Goal: Task Accomplishment & Management: Manage account settings

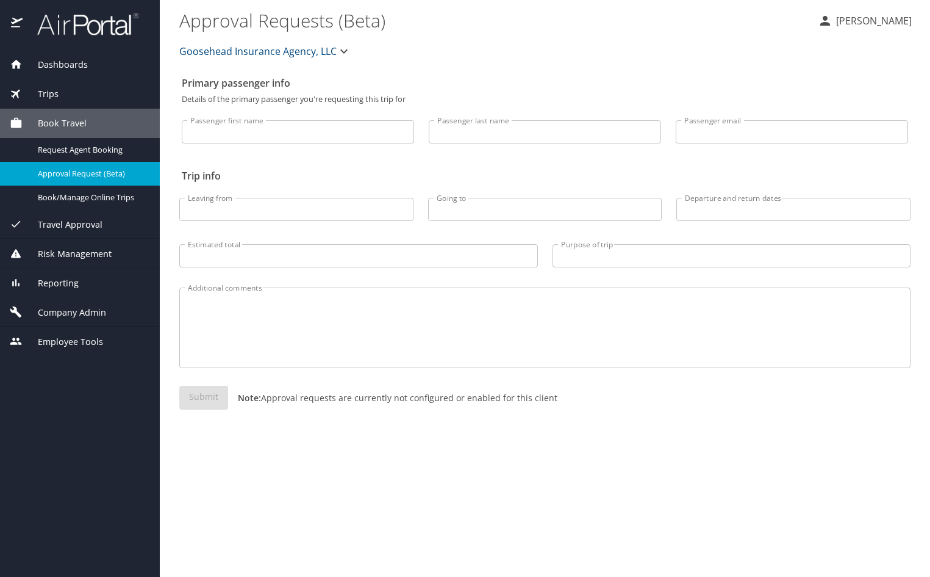
click at [882, 25] on p "Mara Erickson" at bounding box center [872, 20] width 79 height 15
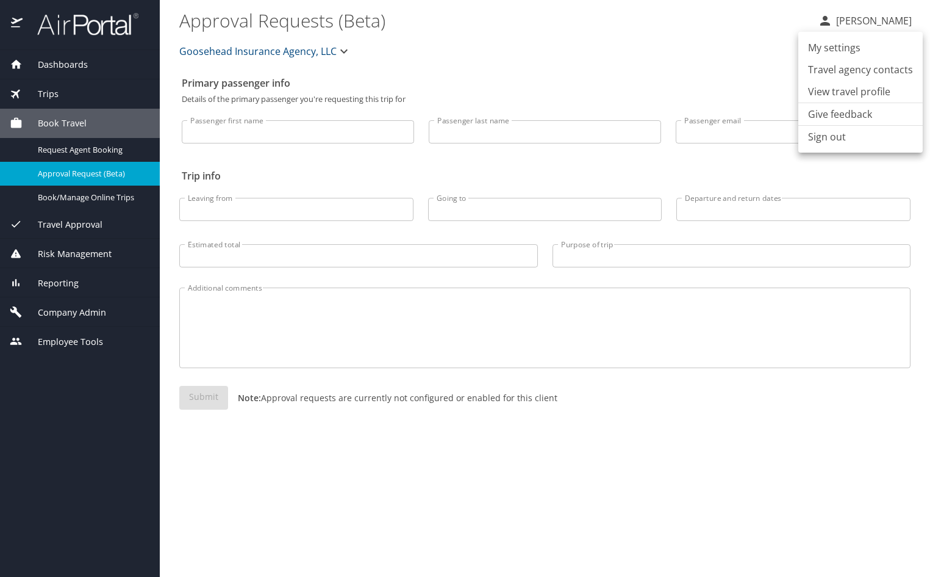
drag, startPoint x: 823, startPoint y: 135, endPoint x: 929, endPoint y: 67, distance: 126.2
click at [823, 135] on li "Sign out" at bounding box center [861, 137] width 124 height 22
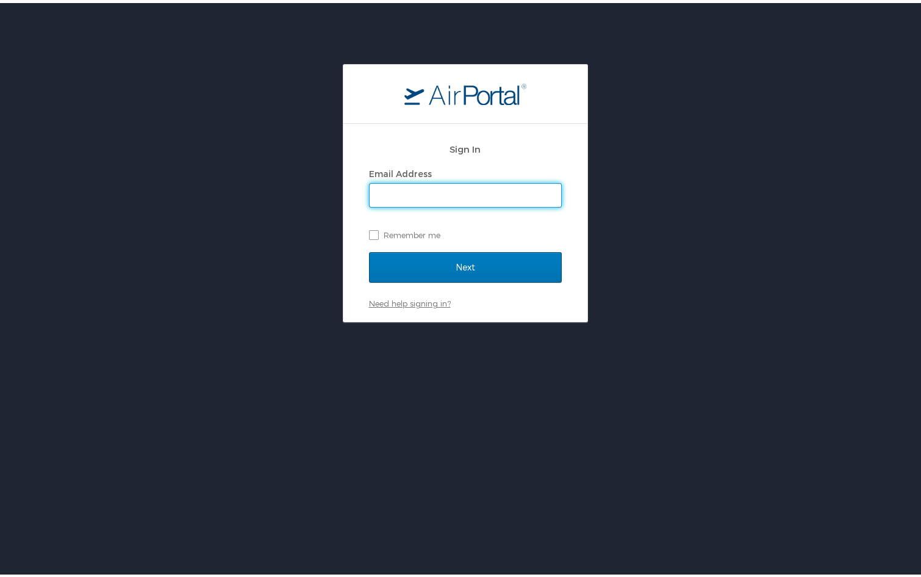
type input "mara.erickson@goosehead.com"
click at [386, 300] on link "Need help signing in?" at bounding box center [410, 300] width 82 height 10
click at [408, 300] on link "Need help signing in?" at bounding box center [410, 300] width 82 height 10
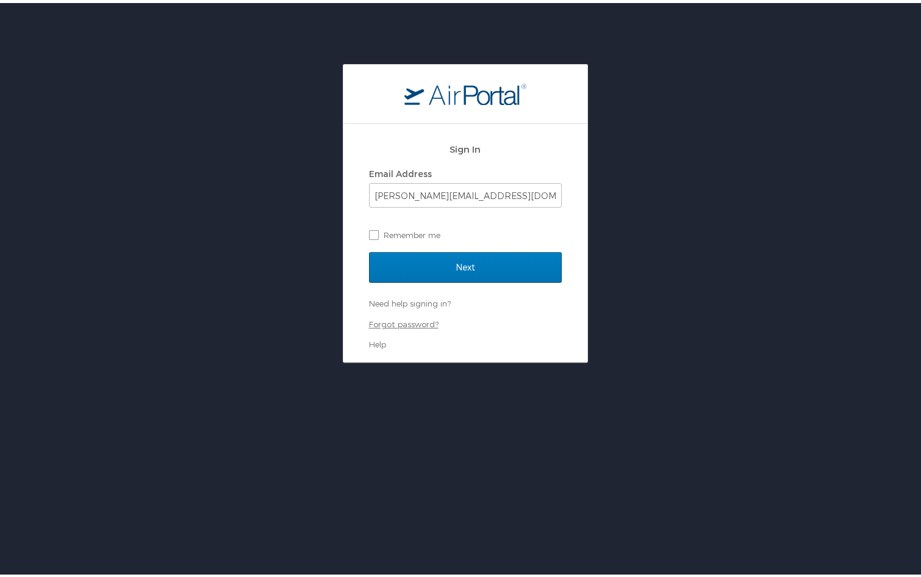
click at [395, 325] on link "Forgot password?" at bounding box center [404, 321] width 70 height 10
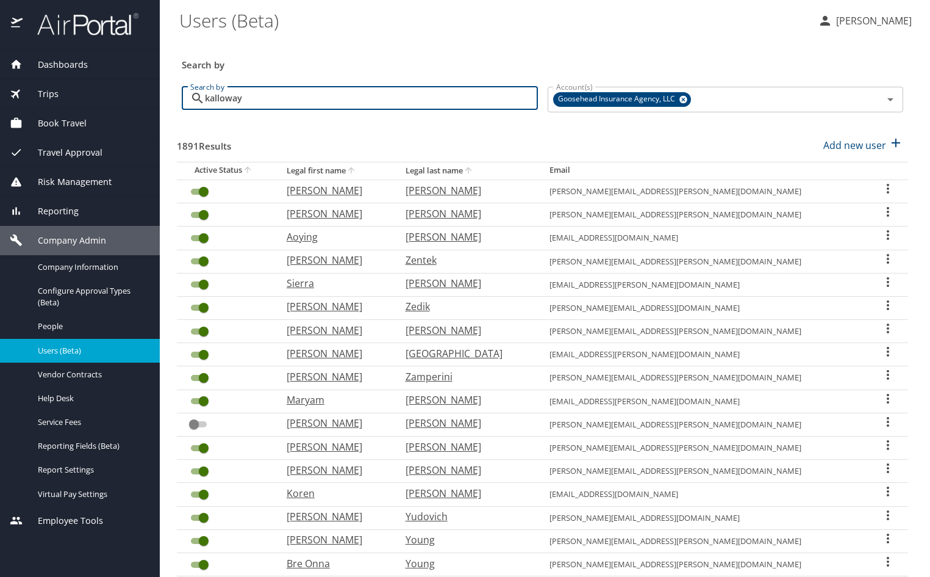
type input "kalloway"
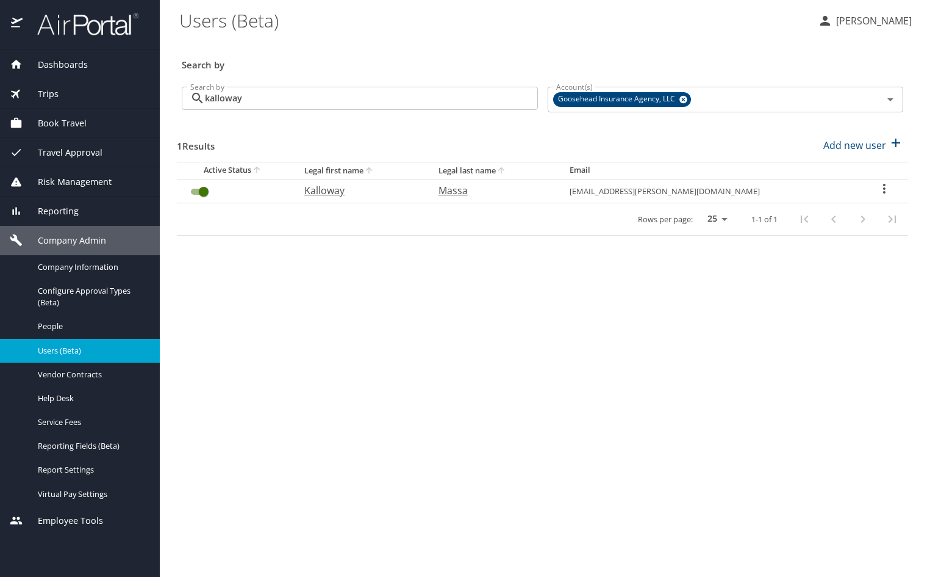
click at [883, 189] on icon "User Search Table" at bounding box center [884, 188] width 15 height 15
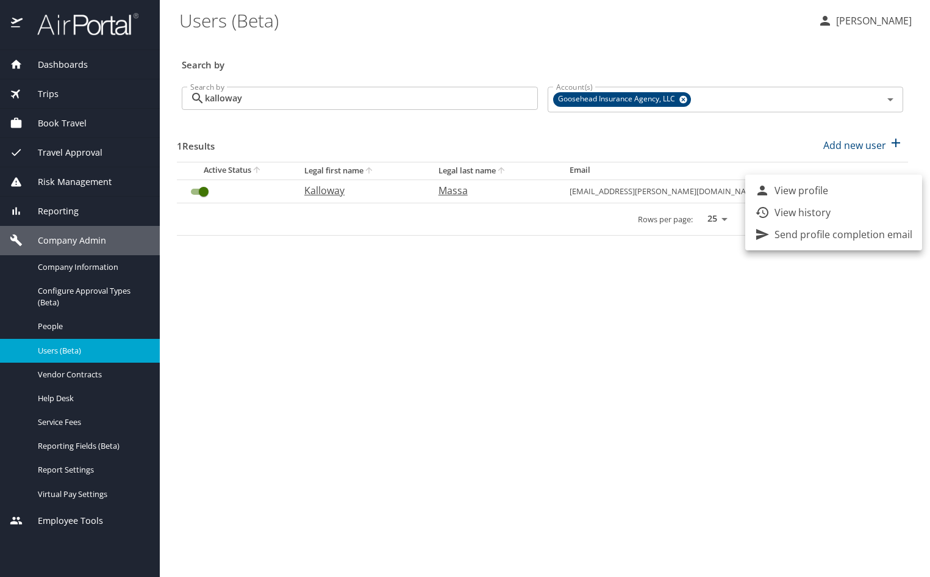
click at [678, 368] on div at bounding box center [465, 288] width 930 height 577
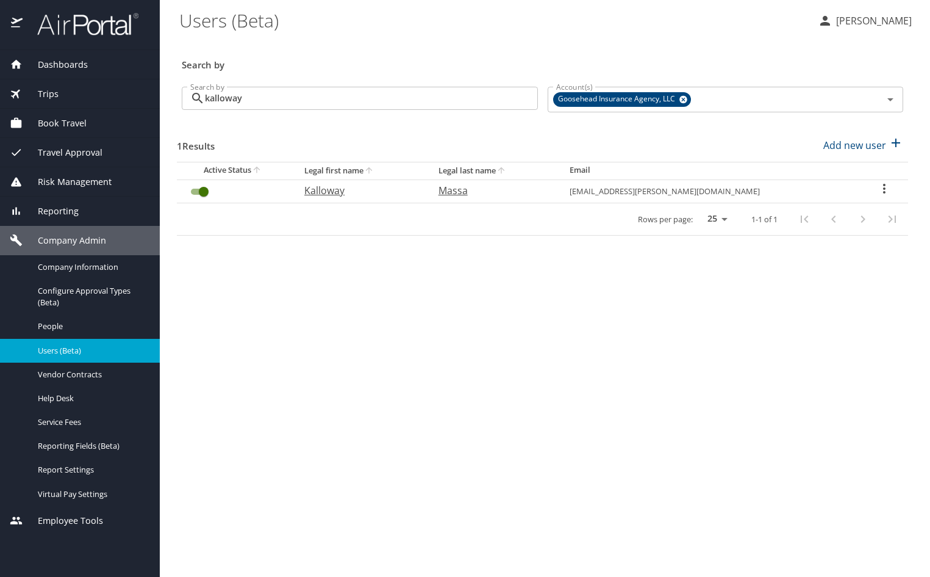
click at [669, 339] on div "View profile View history Send profile completion email" at bounding box center [465, 288] width 930 height 577
drag, startPoint x: 638, startPoint y: 330, endPoint x: 828, endPoint y: 251, distance: 206.0
click at [641, 330] on main "Users (Beta) Mara Erickson Search by Search by kalloway Search by Account(s) Go…" at bounding box center [545, 288] width 770 height 577
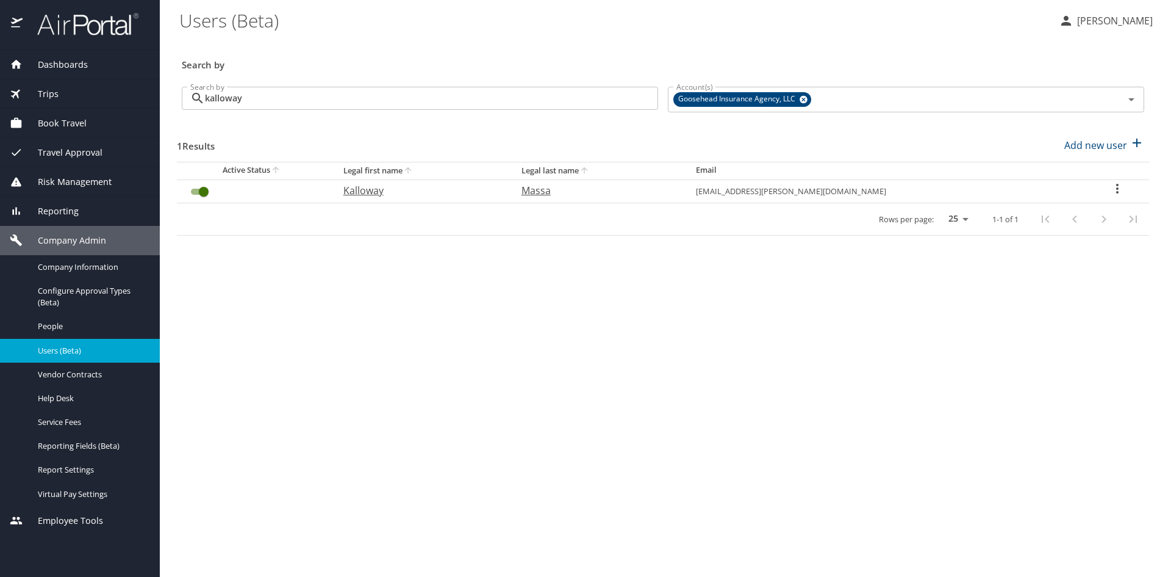
click at [930, 188] on icon "User Search Table" at bounding box center [1117, 188] width 15 height 15
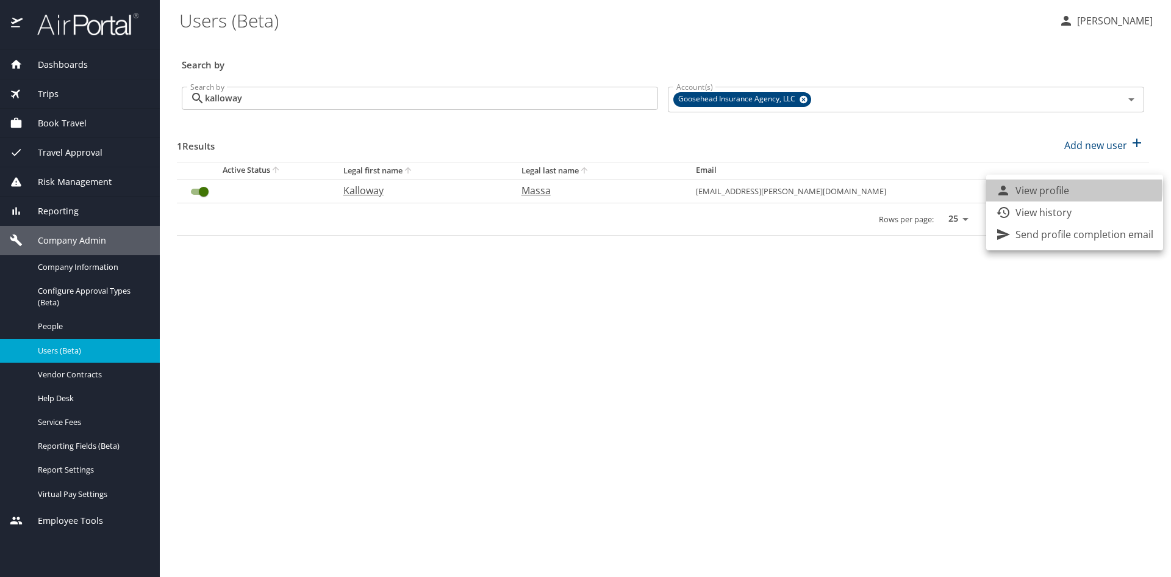
click at [930, 189] on p "View profile" at bounding box center [1043, 190] width 54 height 15
select select "US"
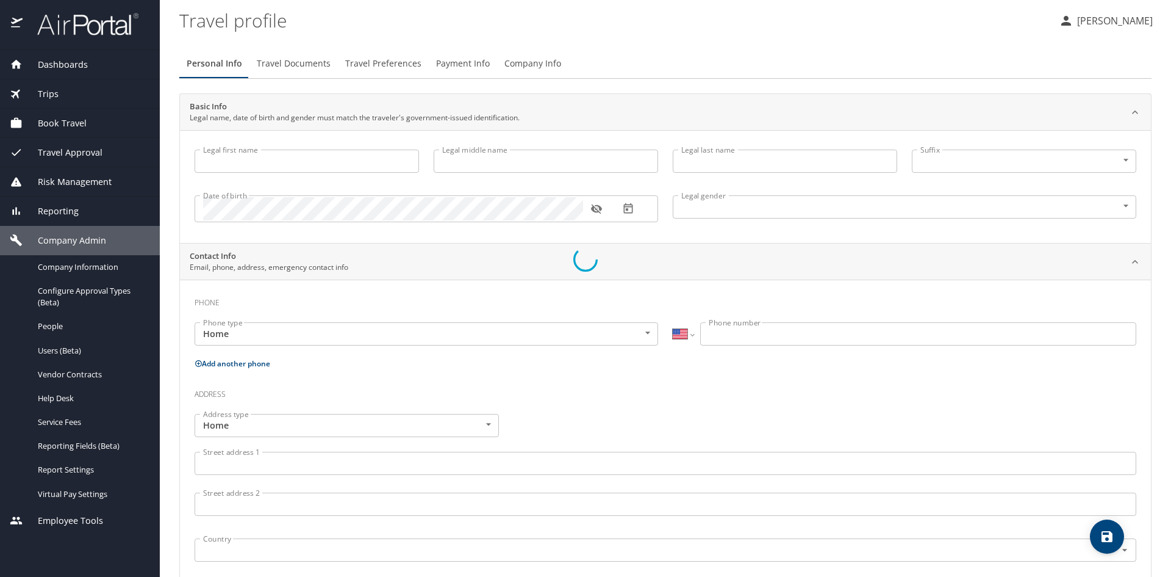
type input "Kalloway"
type input "Massa"
type input "Female"
select select "US"
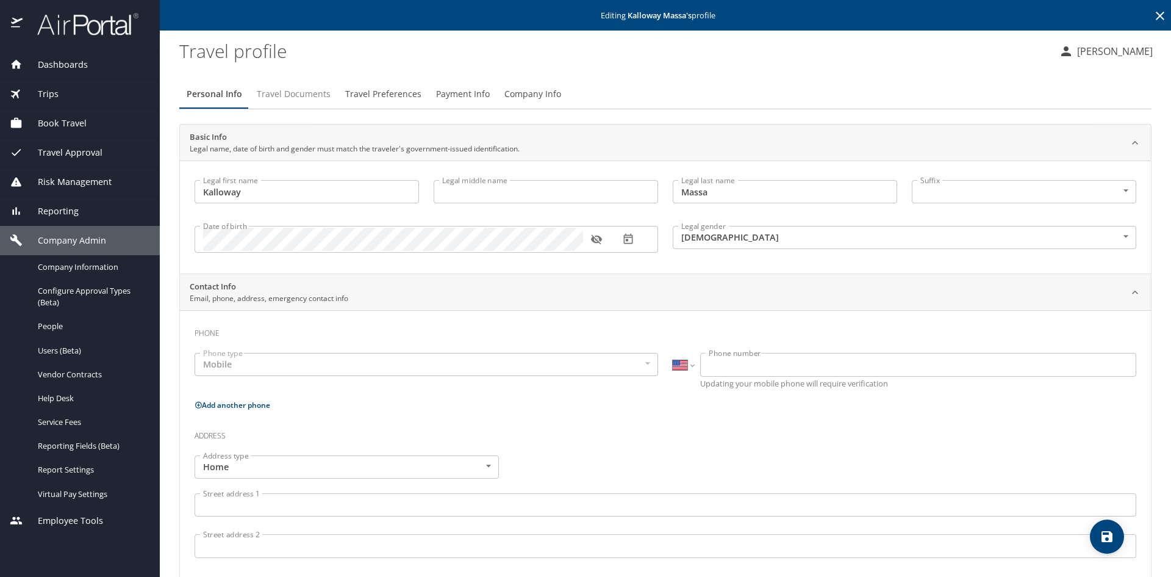
click at [306, 97] on span "Travel Documents" at bounding box center [294, 94] width 74 height 15
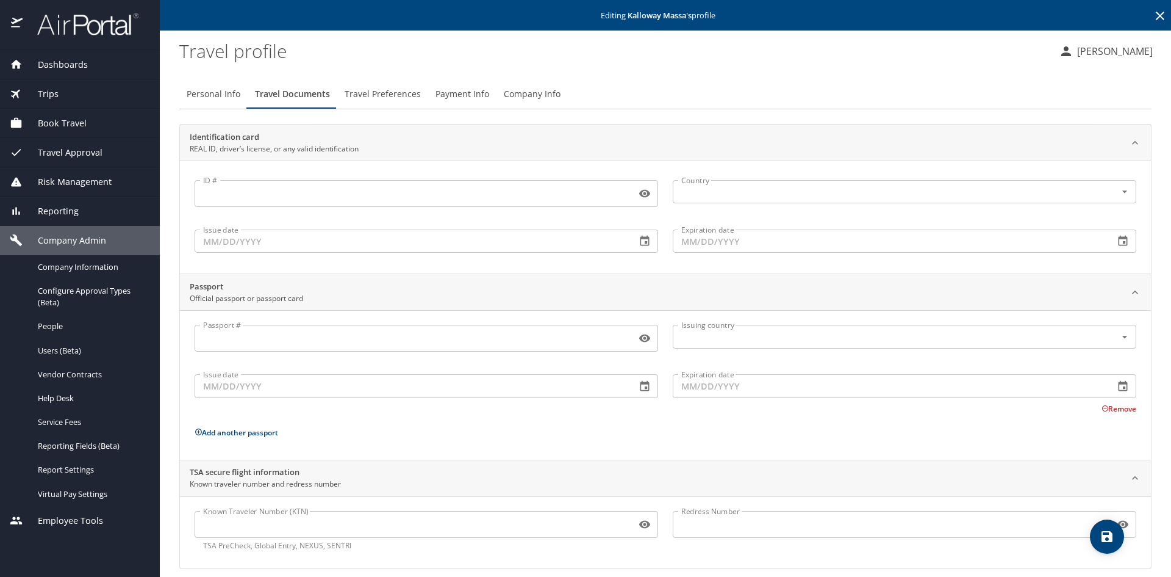
click at [383, 90] on span "Travel Preferences" at bounding box center [383, 94] width 76 height 15
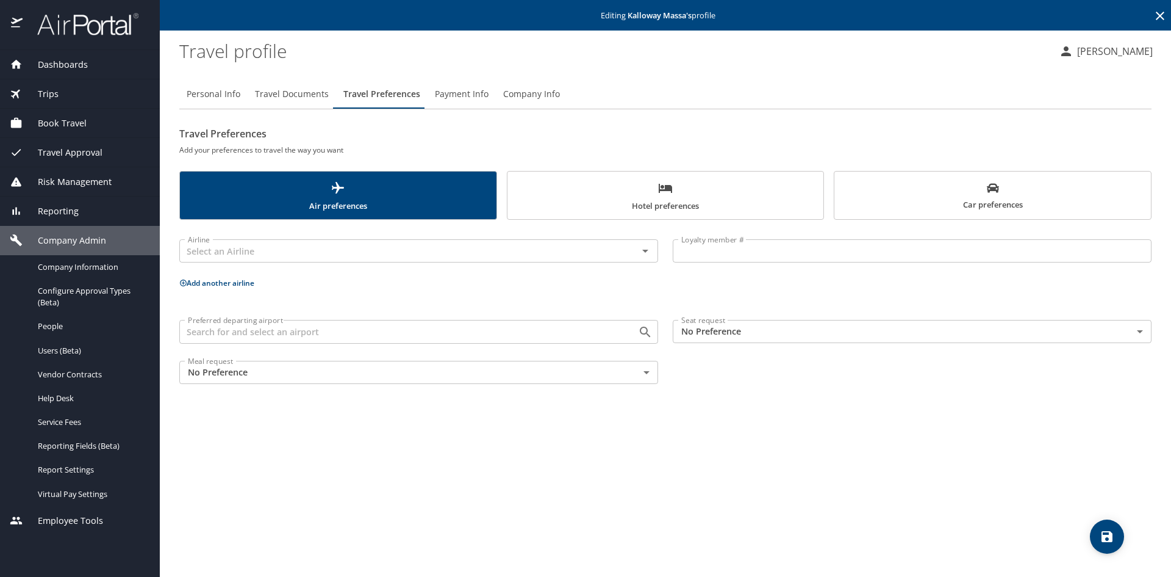
click at [467, 90] on span "Payment Info" at bounding box center [462, 94] width 54 height 15
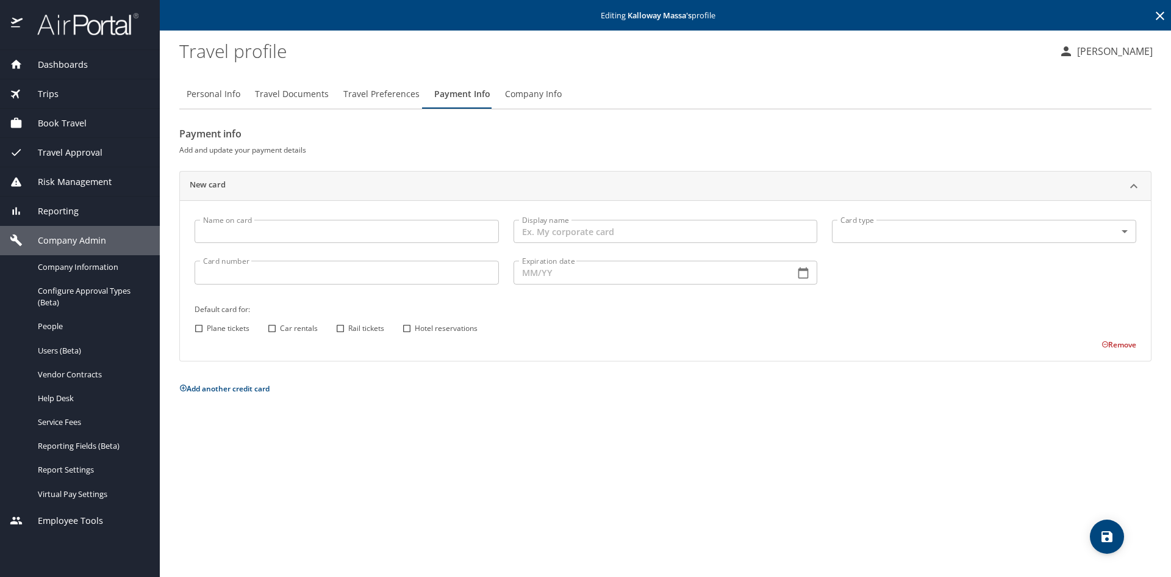
click at [545, 92] on span "Company Info" at bounding box center [533, 94] width 57 height 15
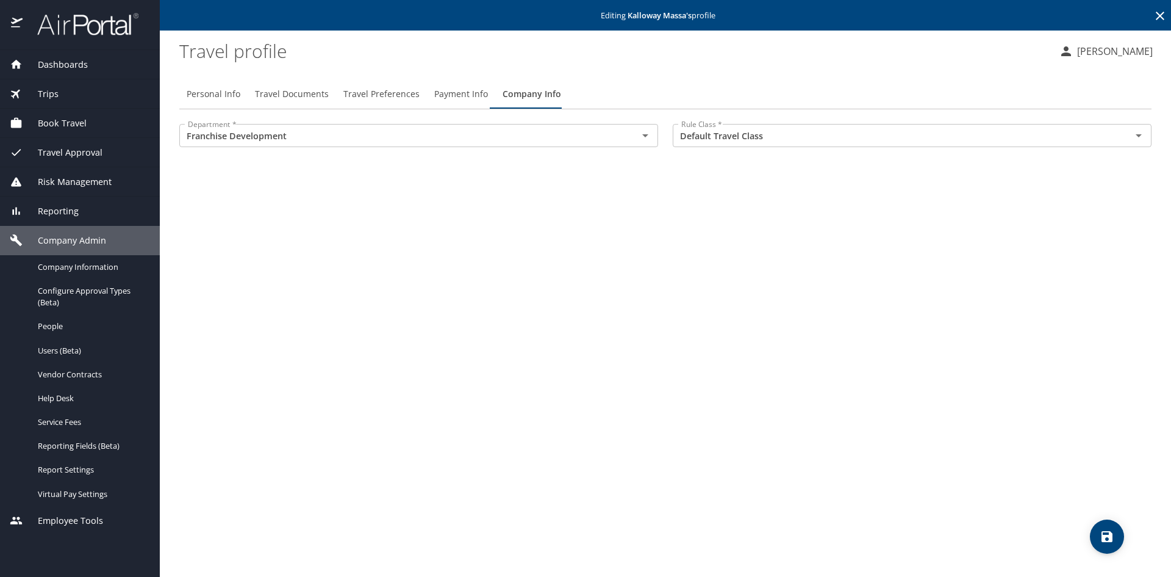
click at [203, 96] on span "Personal Info" at bounding box center [214, 94] width 54 height 15
select select "US"
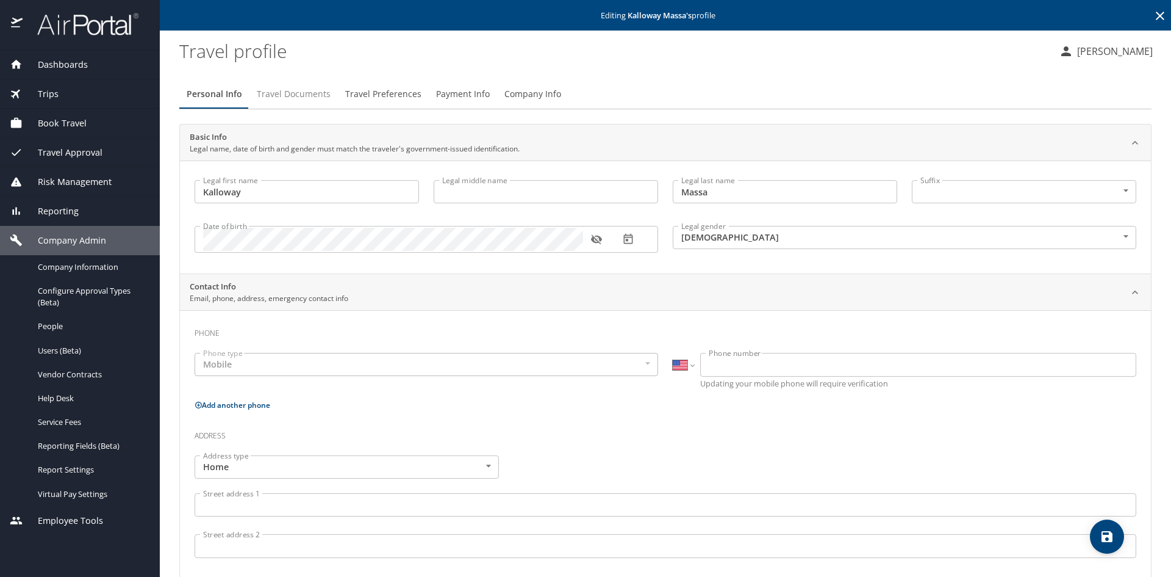
click at [304, 98] on span "Travel Documents" at bounding box center [294, 94] width 74 height 15
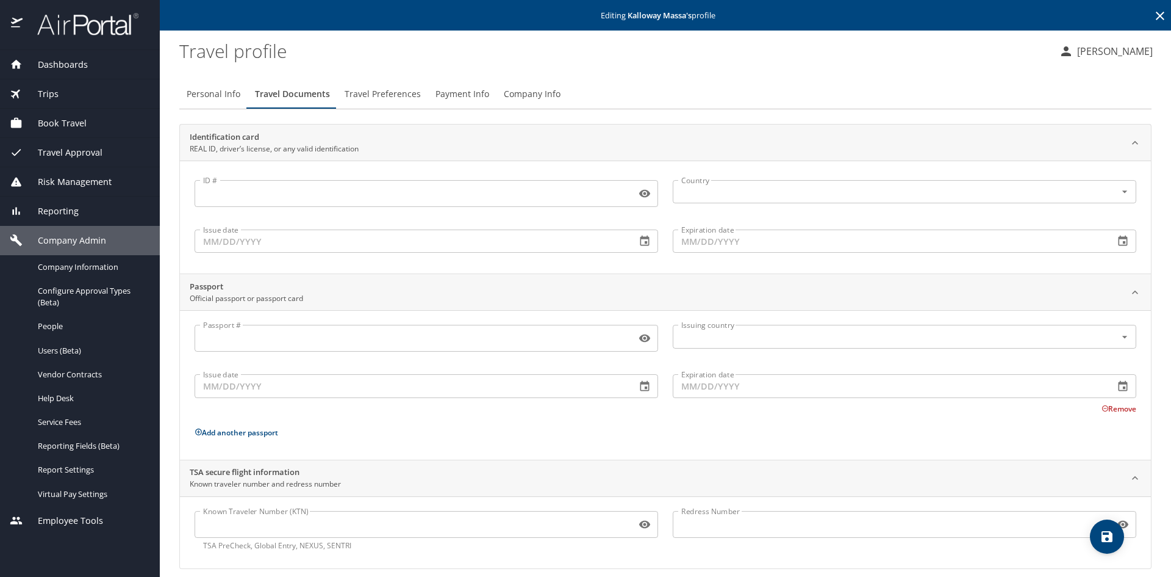
click at [383, 91] on span "Travel Preferences" at bounding box center [383, 94] width 76 height 15
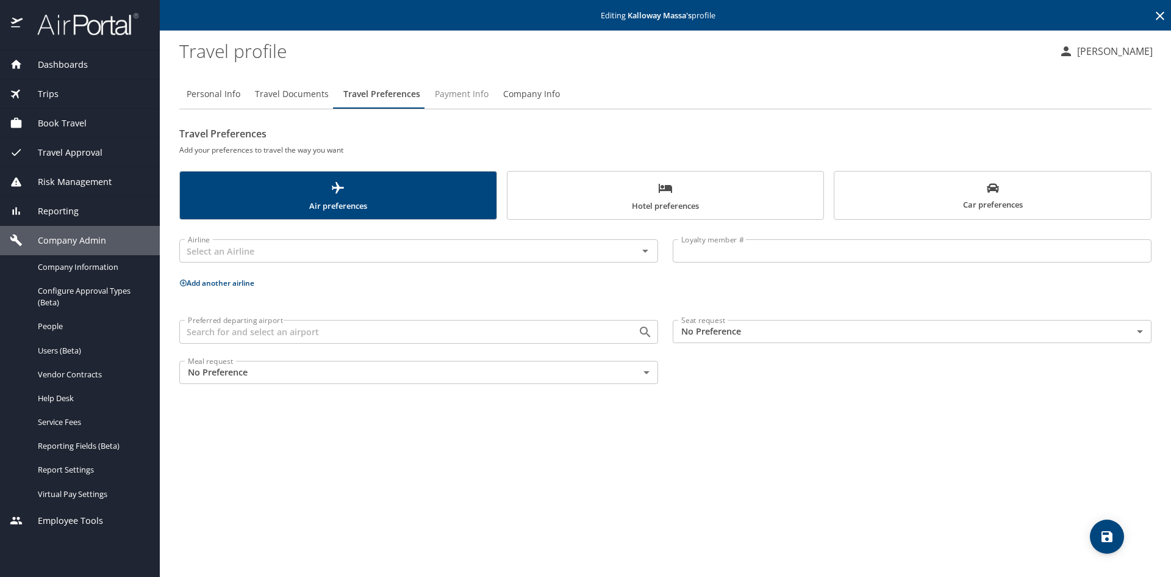
click at [455, 96] on span "Payment Info" at bounding box center [462, 94] width 54 height 15
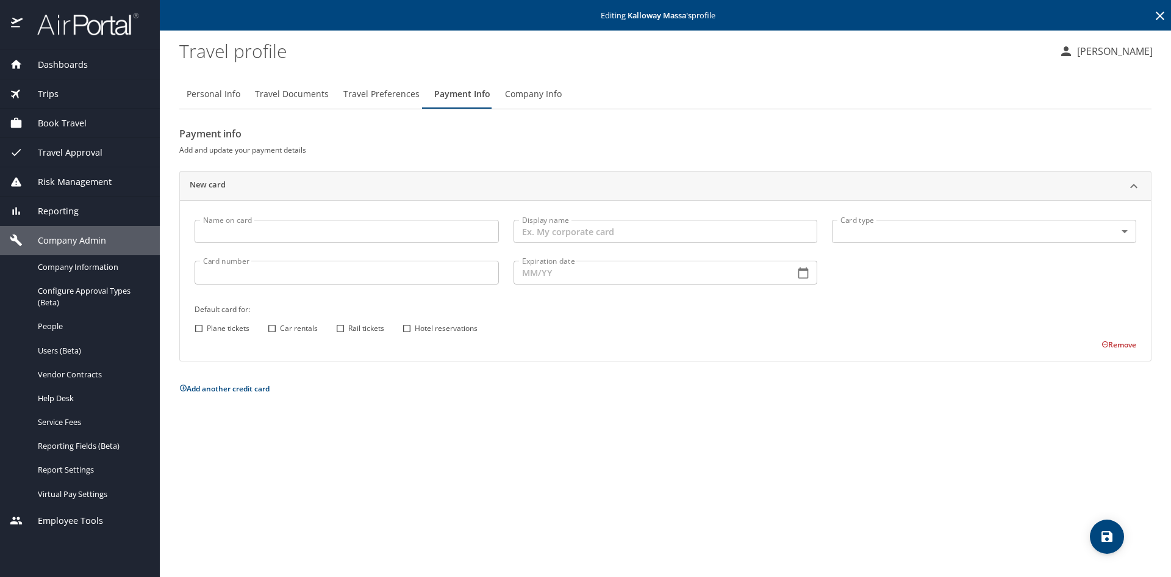
click at [532, 96] on span "Company Info" at bounding box center [533, 94] width 57 height 15
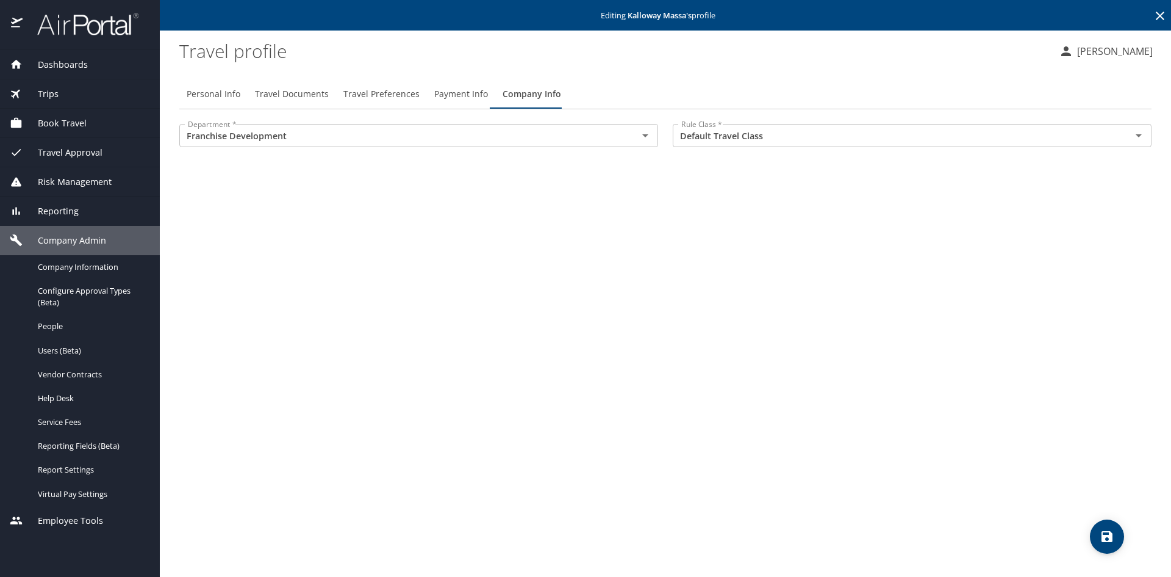
click at [451, 93] on span "Payment Info" at bounding box center [461, 94] width 54 height 15
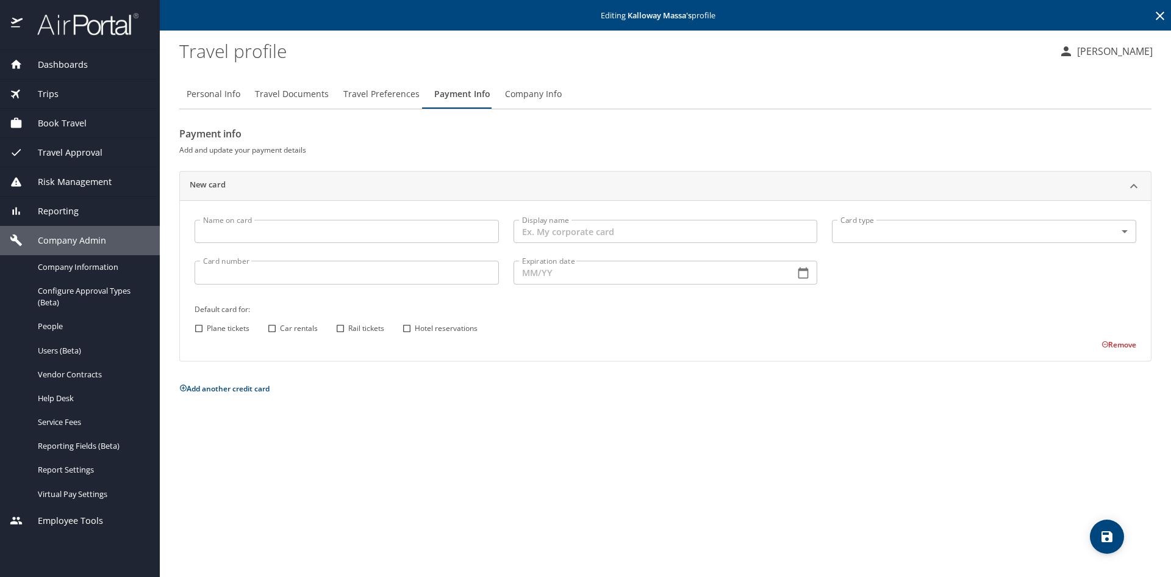
click at [235, 96] on span "Personal Info" at bounding box center [214, 94] width 54 height 15
select select "US"
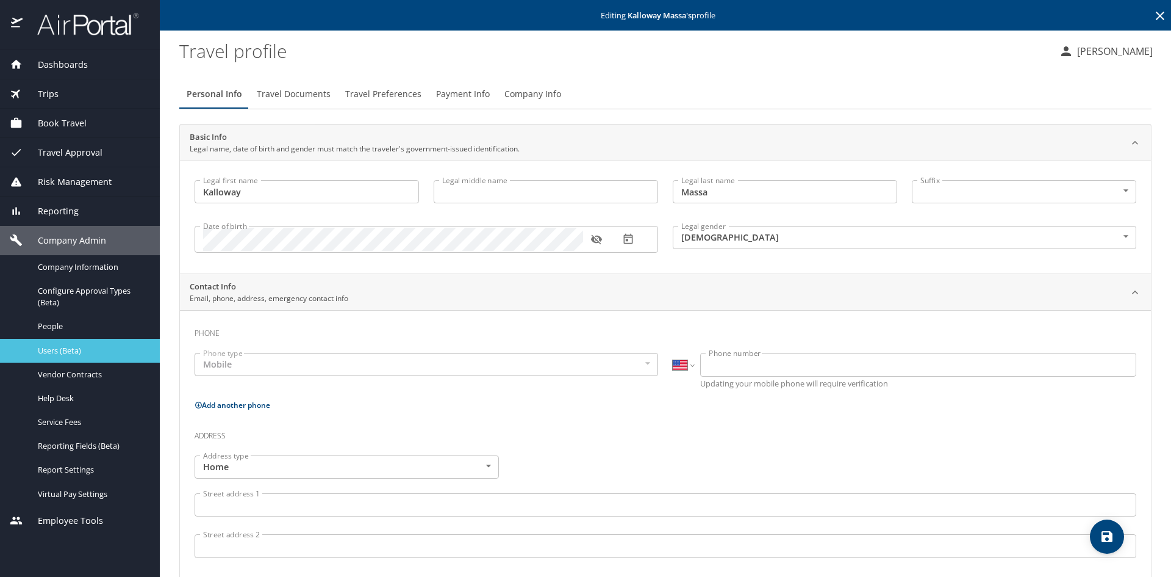
click at [96, 348] on span "Users (Beta)" at bounding box center [91, 351] width 107 height 12
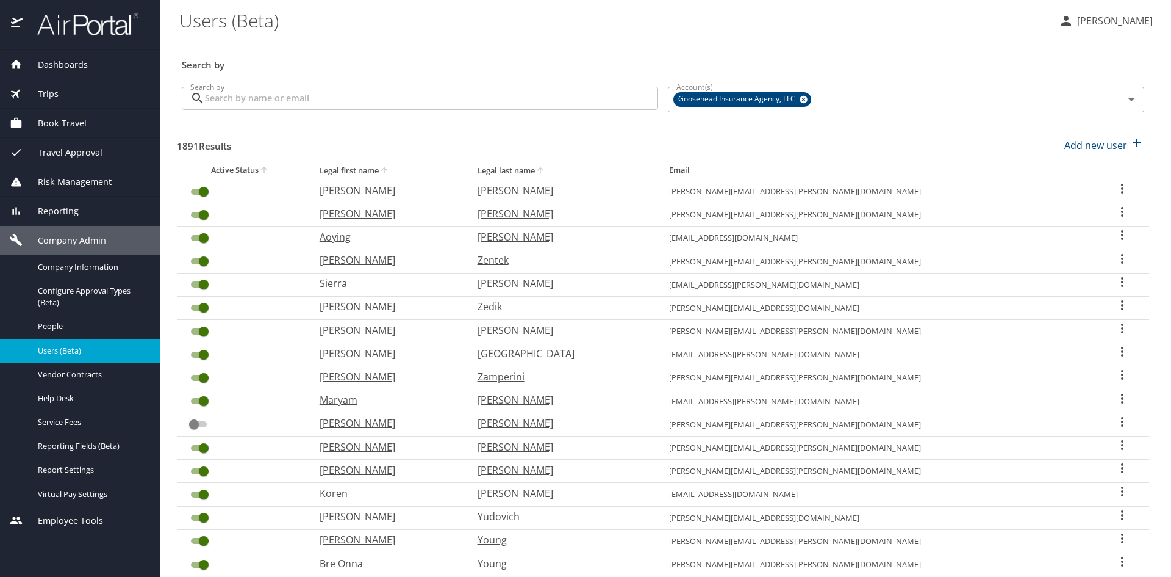
click at [440, 102] on input "Search by" at bounding box center [431, 98] width 453 height 23
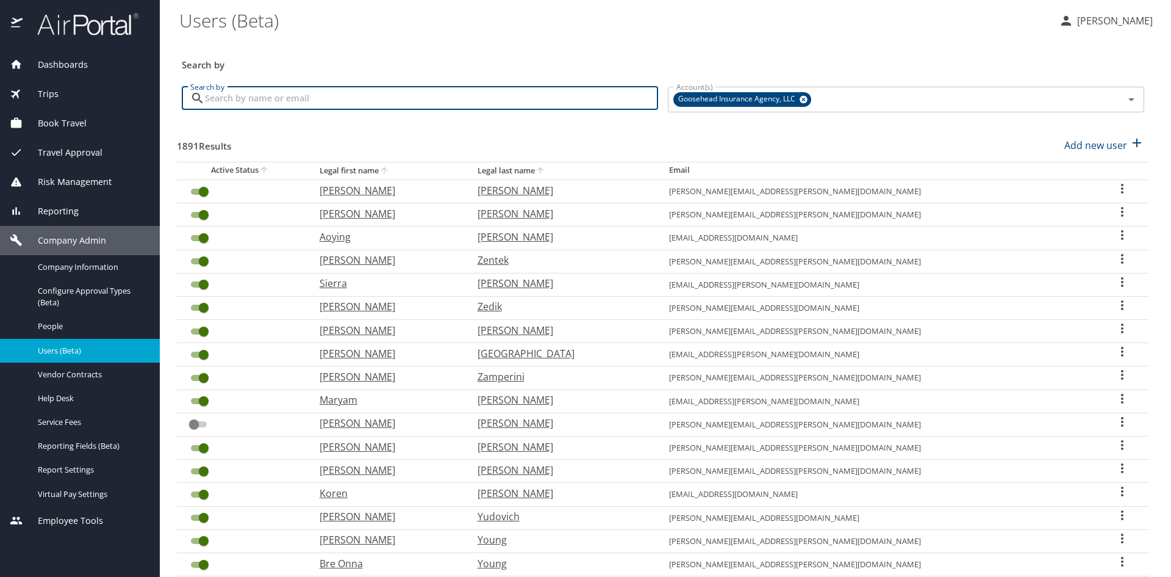
type input "a"
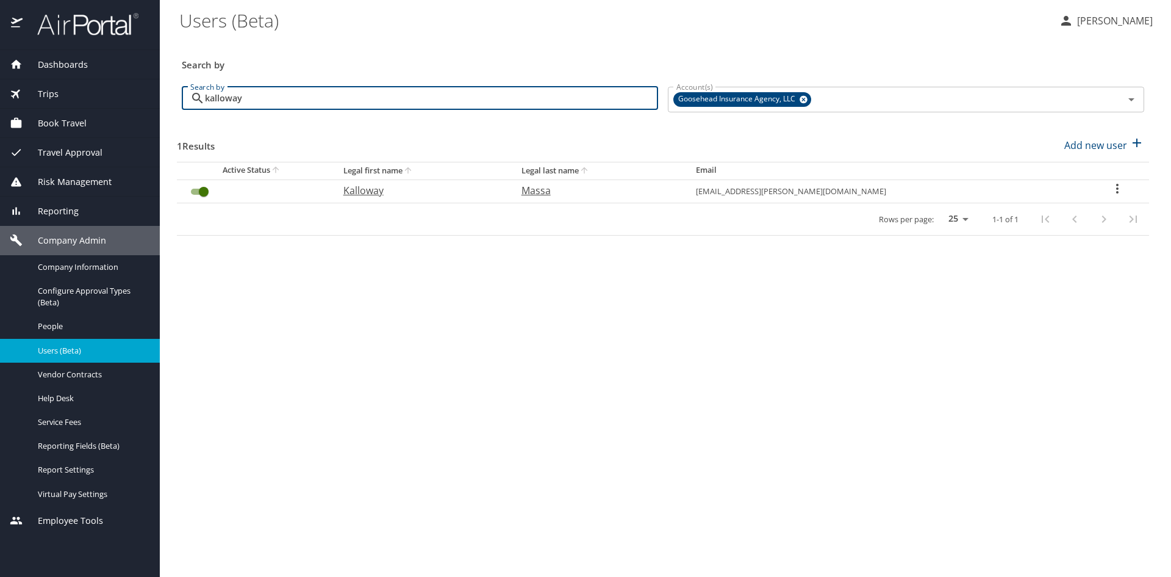
type input "kalloway"
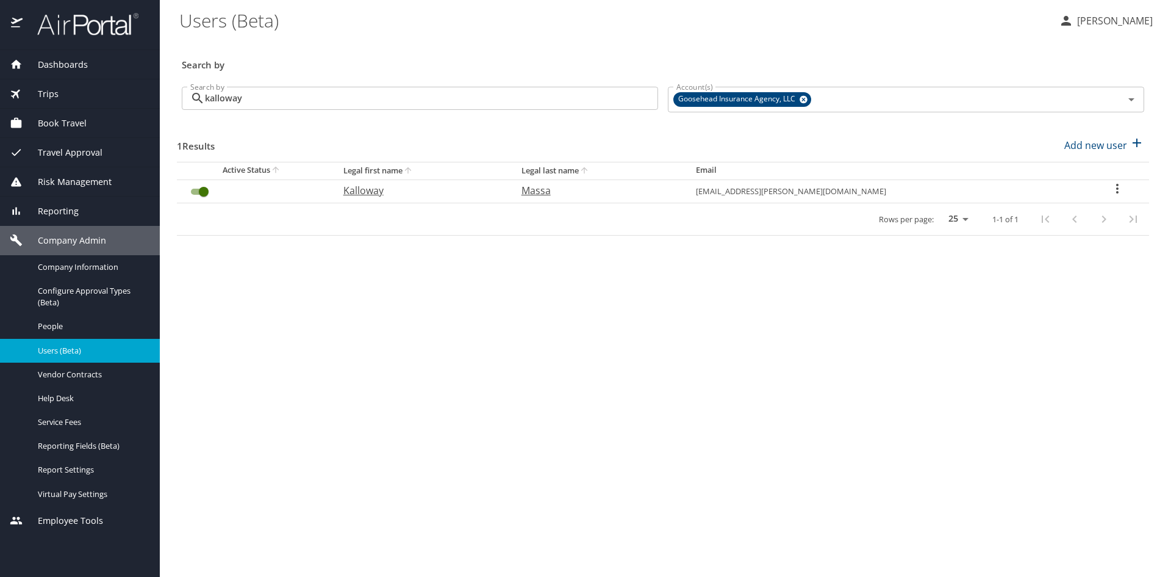
click at [930, 187] on icon "User Search Table" at bounding box center [1117, 188] width 15 height 15
click at [930, 235] on p "Send profile completion email" at bounding box center [1085, 234] width 138 height 15
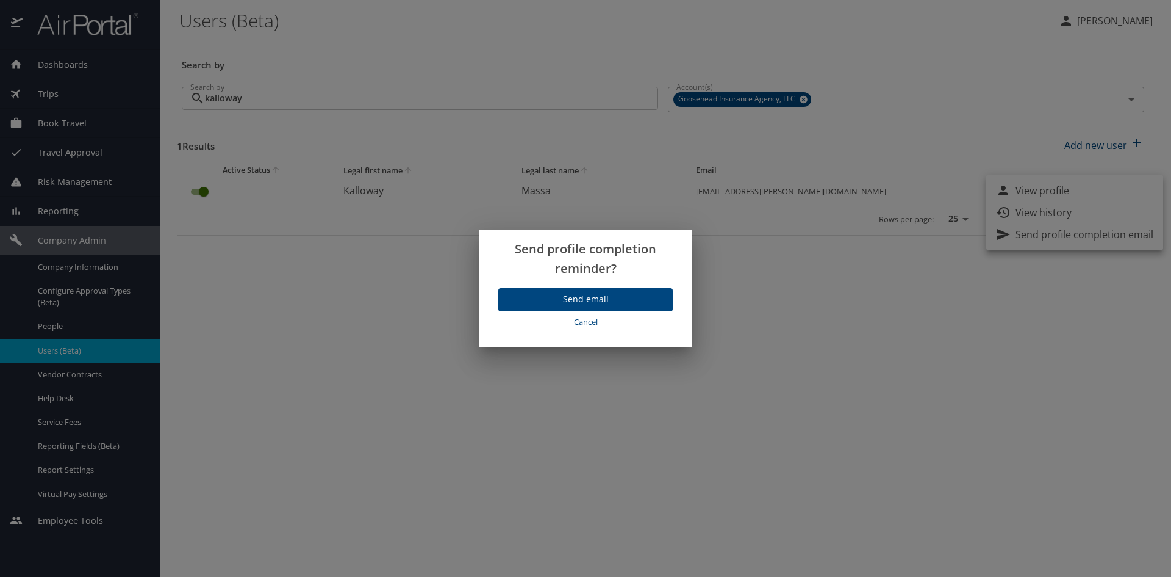
click at [578, 300] on span "Send email" at bounding box center [585, 299] width 155 height 15
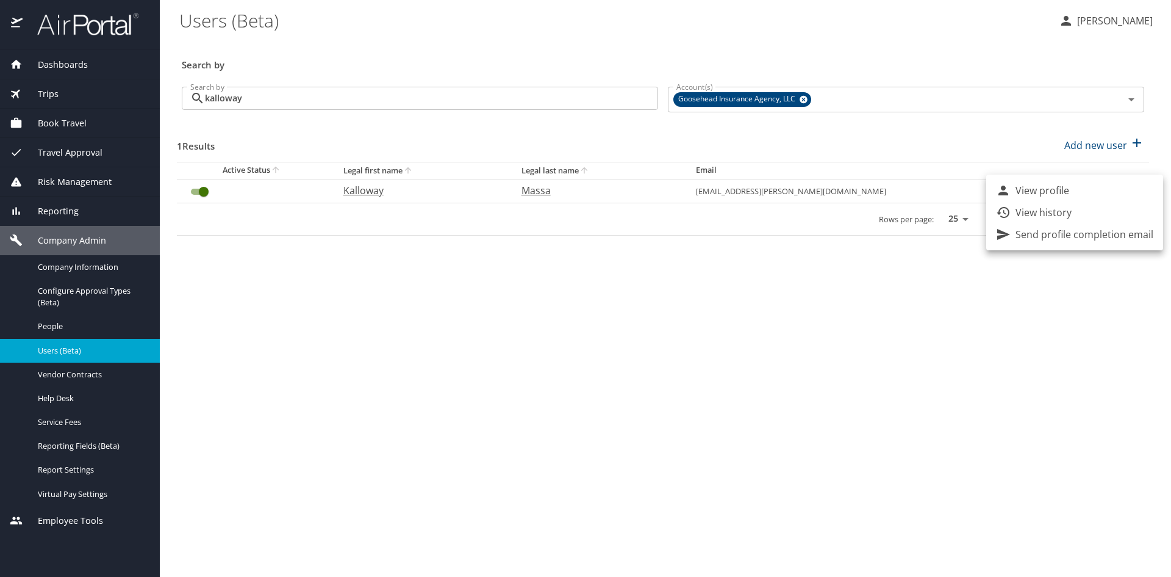
click at [930, 205] on p "View history" at bounding box center [1044, 212] width 56 height 15
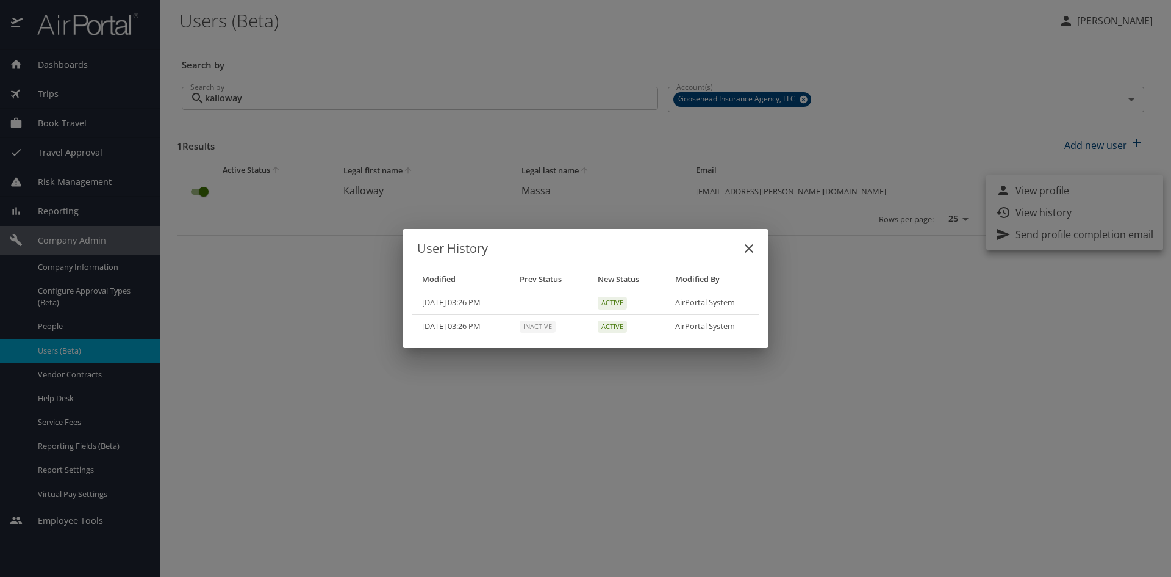
drag, startPoint x: 755, startPoint y: 247, endPoint x: 833, endPoint y: 289, distance: 89.0
click at [755, 247] on icon "close" at bounding box center [749, 248] width 15 height 15
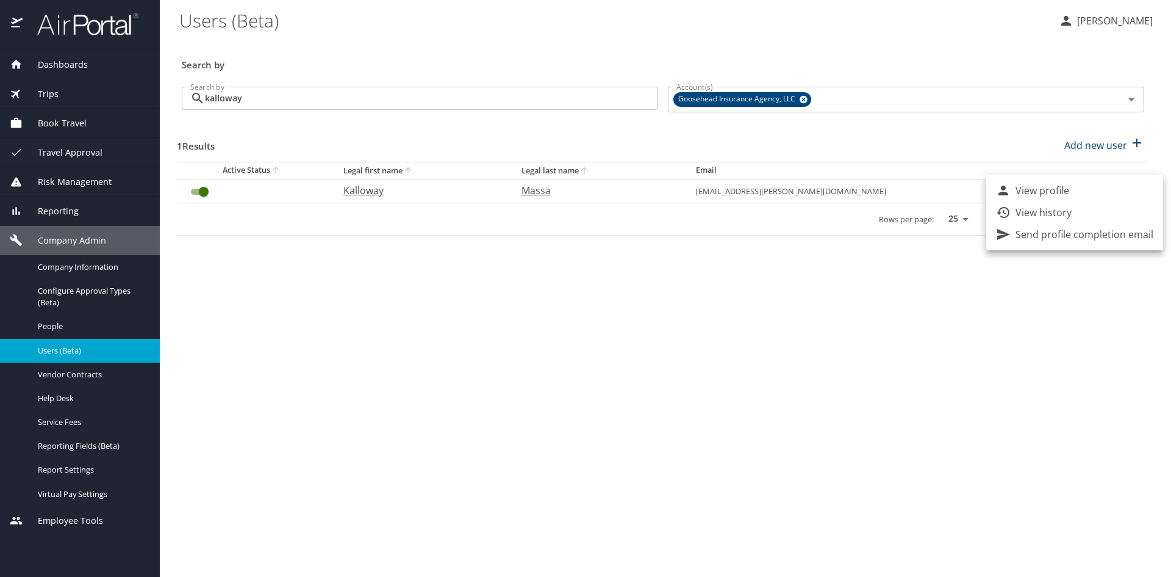
click at [907, 340] on div at bounding box center [585, 288] width 1171 height 577
click at [343, 46] on div "Search by" at bounding box center [663, 57] width 972 height 40
drag, startPoint x: 650, startPoint y: 290, endPoint x: 666, endPoint y: 287, distance: 16.8
click at [653, 290] on main "Users (Beta) Mara Erickson Search by Search by kalloway Search by Account(s) Go…" at bounding box center [665, 288] width 1011 height 577
click at [930, 189] on icon "User Search Table" at bounding box center [1117, 188] width 15 height 15
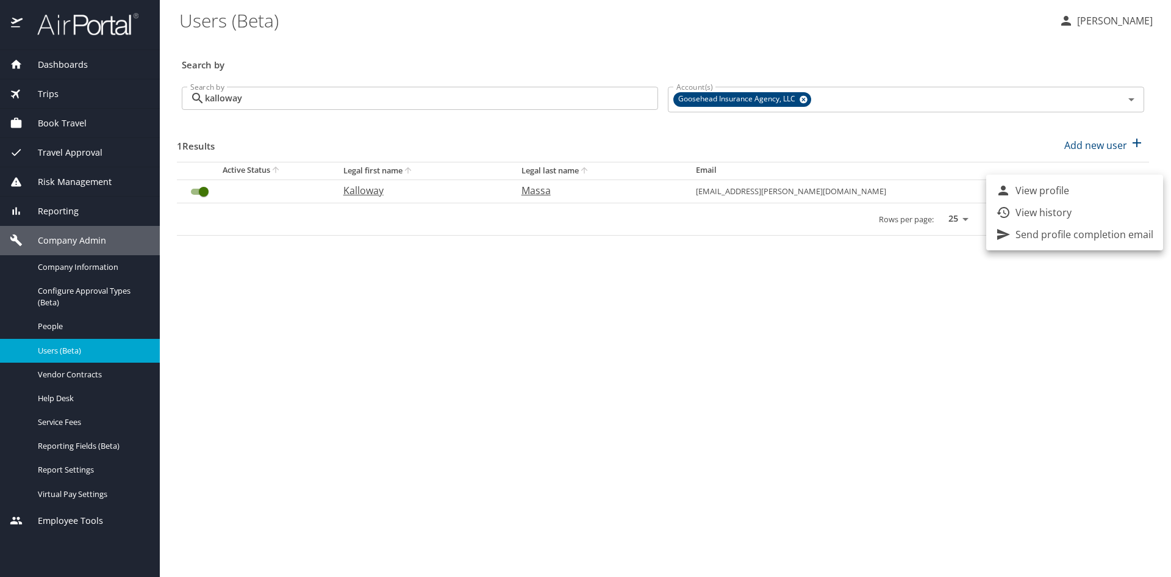
click at [930, 194] on p "View profile" at bounding box center [1043, 190] width 54 height 15
select select "US"
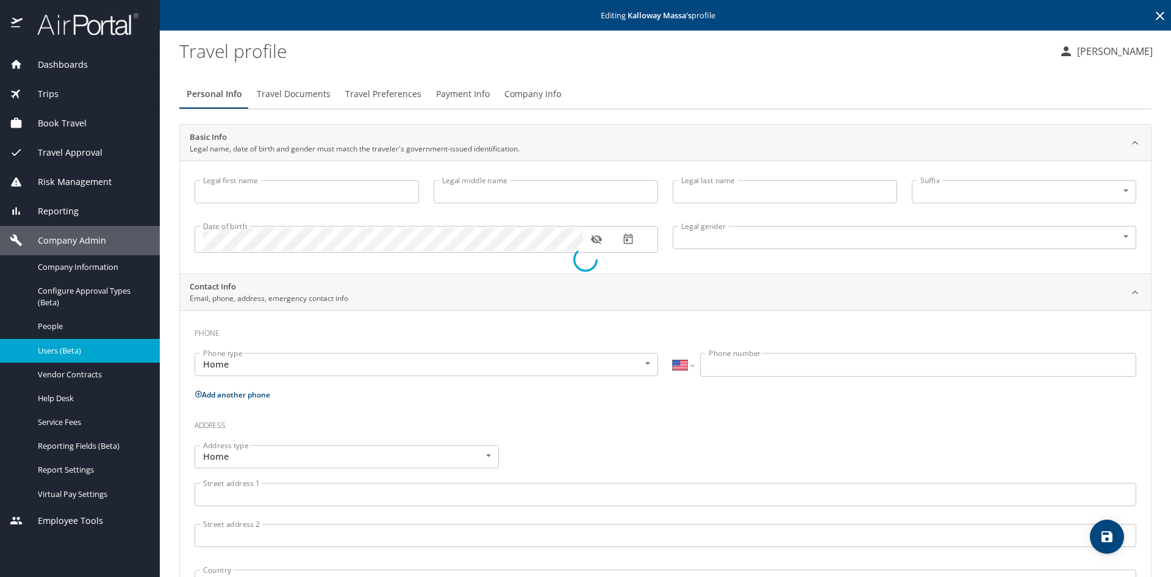
type input "Kalloway"
type input "Massa"
type input "Female"
select select "US"
click at [297, 96] on span "Travel Documents" at bounding box center [294, 94] width 74 height 15
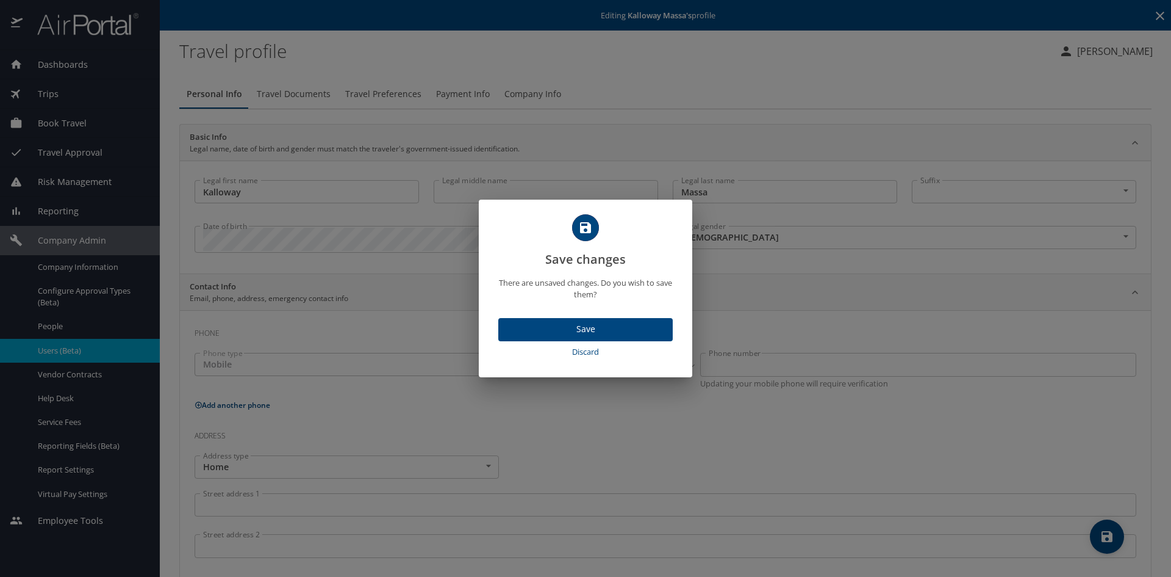
click at [587, 353] on span "Discard" at bounding box center [585, 352] width 165 height 14
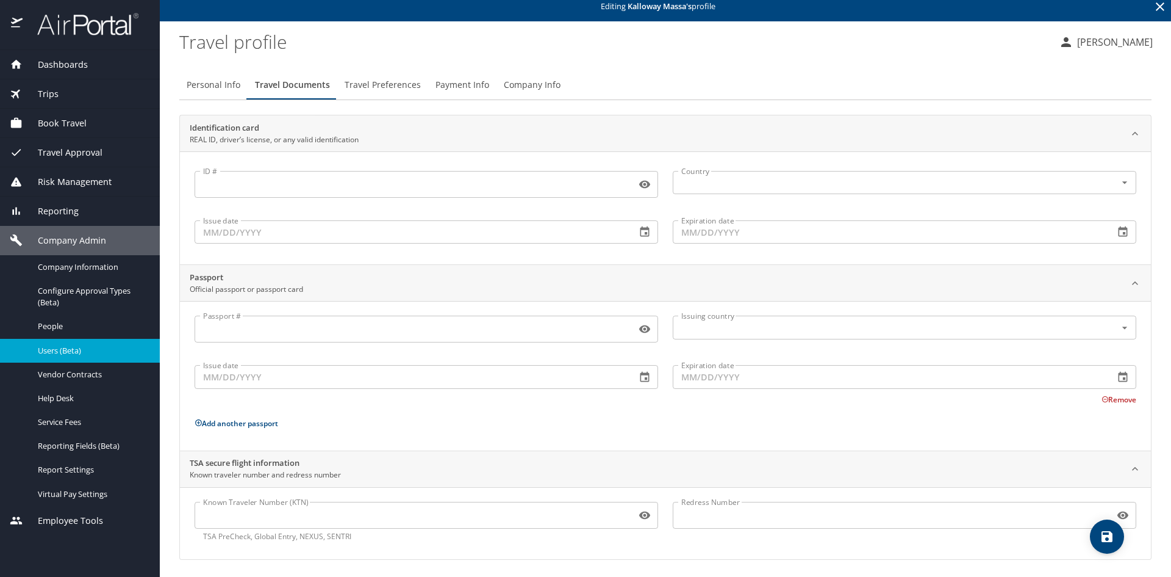
scroll to position [12, 0]
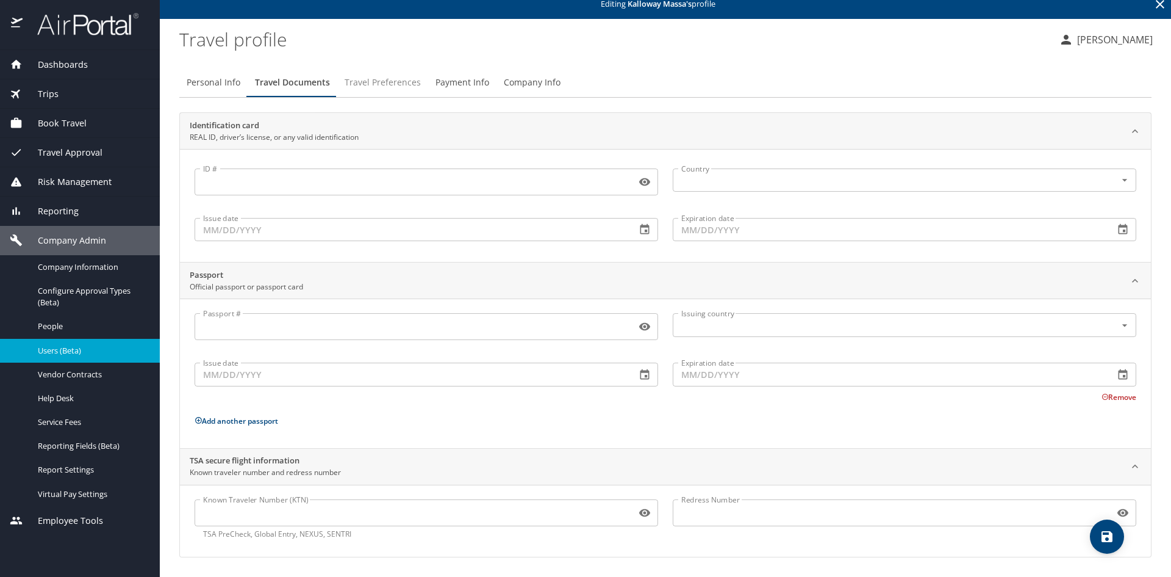
click at [379, 77] on span "Travel Preferences" at bounding box center [383, 82] width 76 height 15
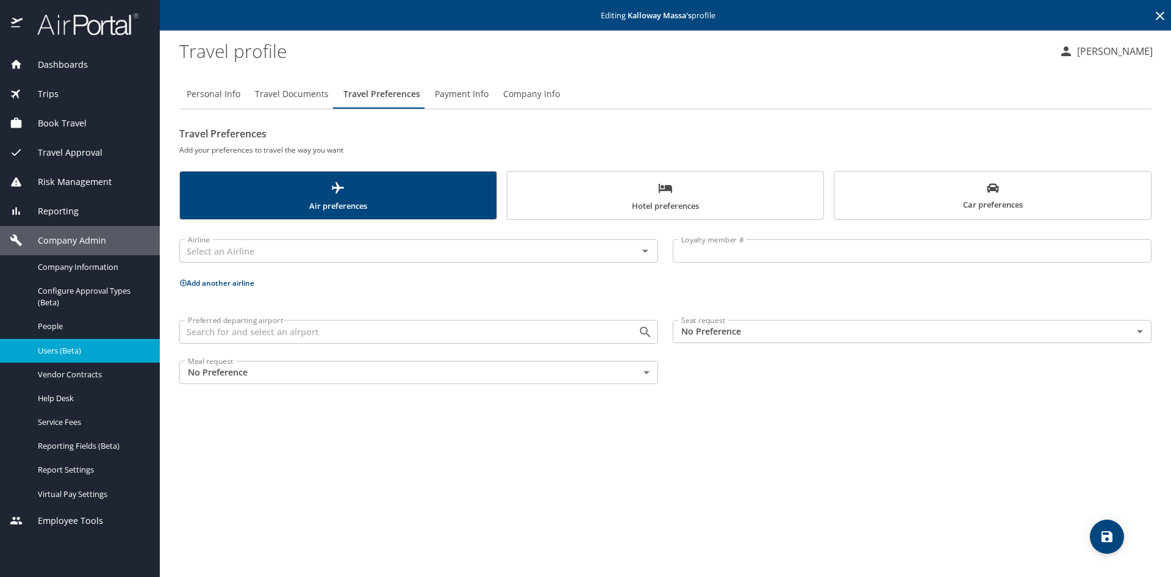
click at [462, 95] on span "Payment Info" at bounding box center [462, 94] width 54 height 15
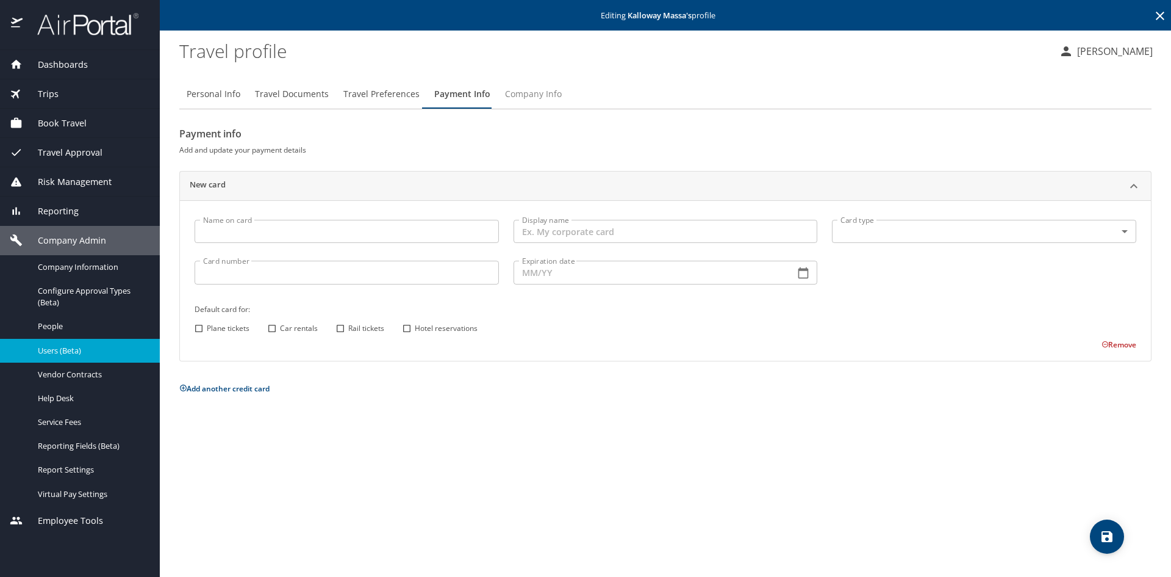
click at [522, 94] on span "Company Info" at bounding box center [533, 94] width 57 height 15
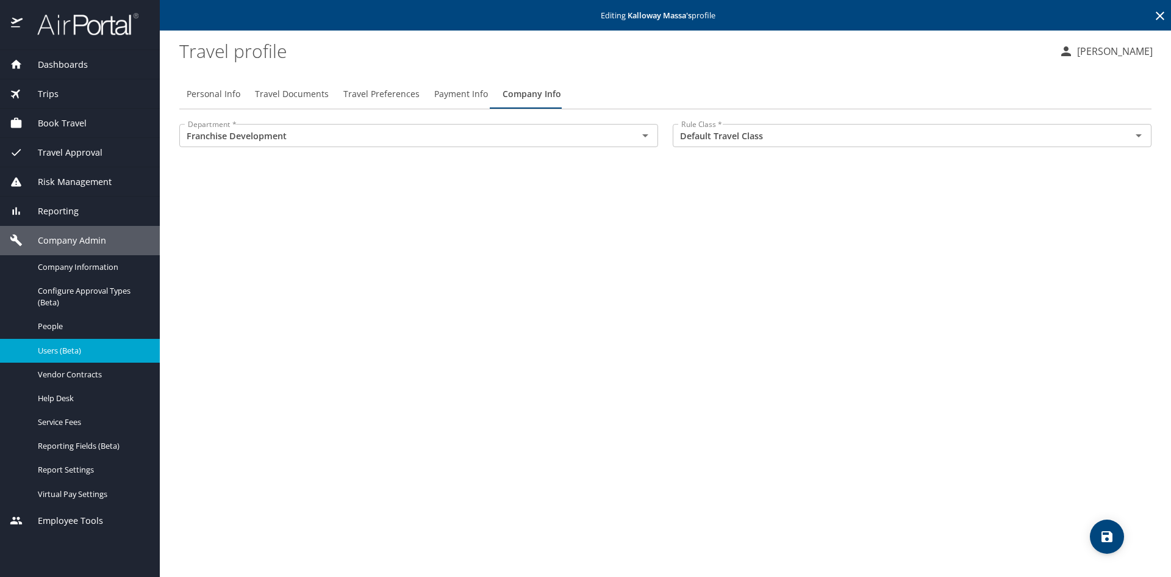
click at [469, 449] on div "Personal Info Travel Documents Travel Preferences Payment Info Company Info Dep…" at bounding box center [665, 323] width 972 height 507
click at [442, 368] on div "Personal Info Travel Documents Travel Preferences Payment Info Company Info Dep…" at bounding box center [665, 323] width 972 height 507
drag, startPoint x: 209, startPoint y: 96, endPoint x: 281, endPoint y: 116, distance: 74.0
click at [209, 96] on span "Personal Info" at bounding box center [214, 94] width 54 height 15
select select "US"
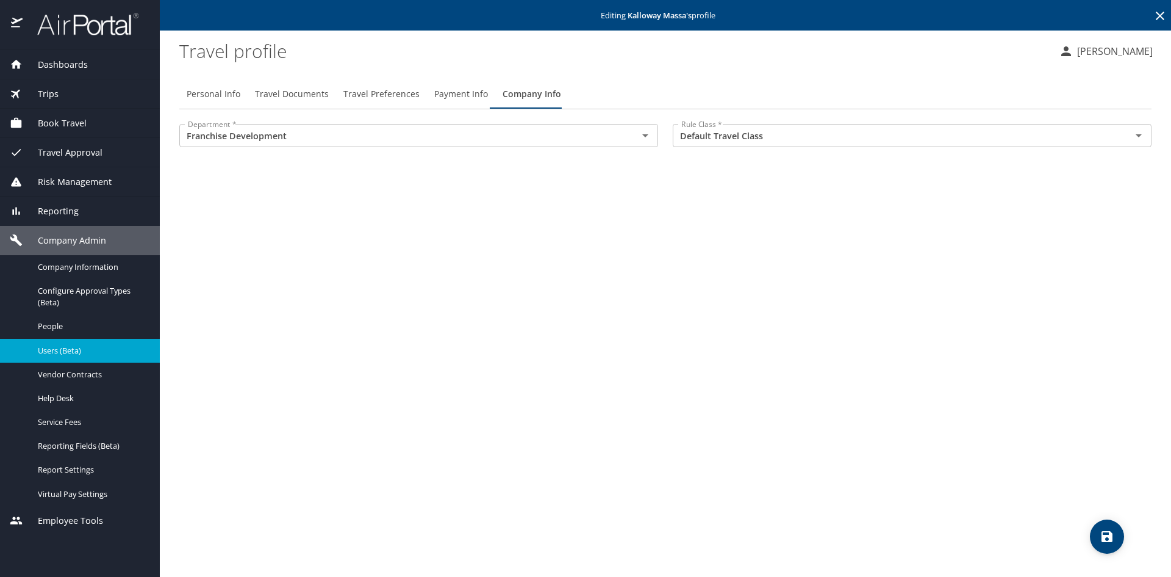
select select "US"
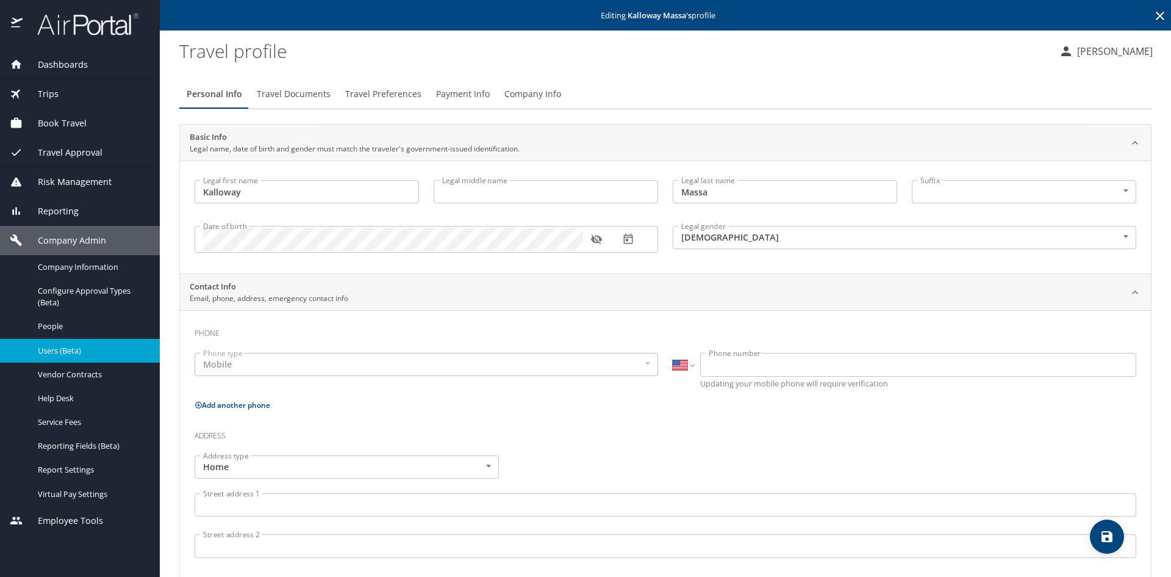
click at [69, 343] on div "Users (Beta)" at bounding box center [80, 350] width 140 height 14
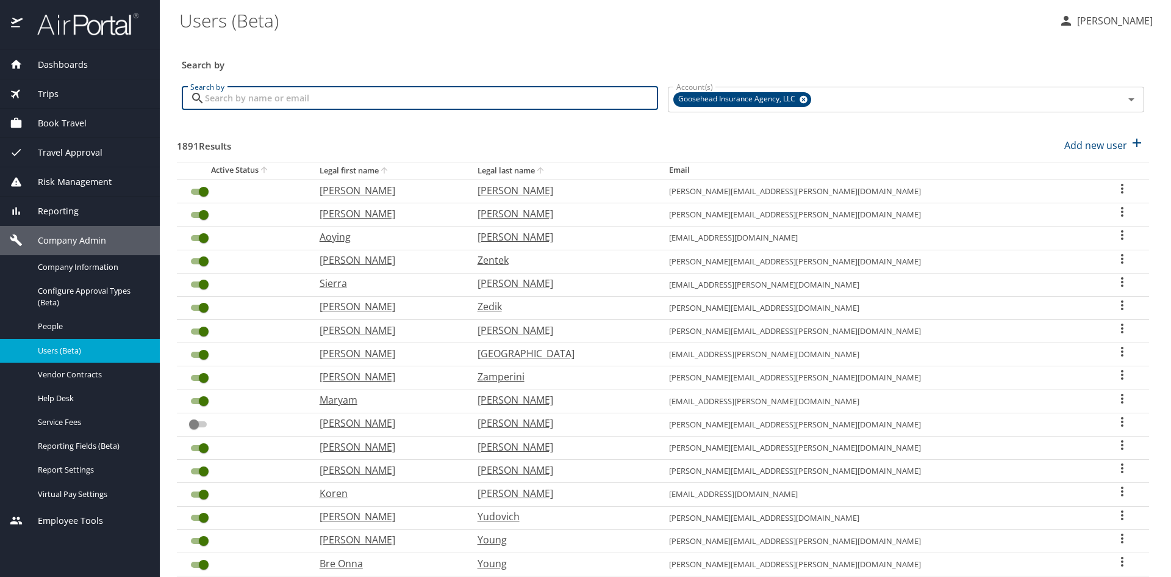
click at [510, 98] on input "Search by" at bounding box center [431, 98] width 453 height 23
type input "kalloway"
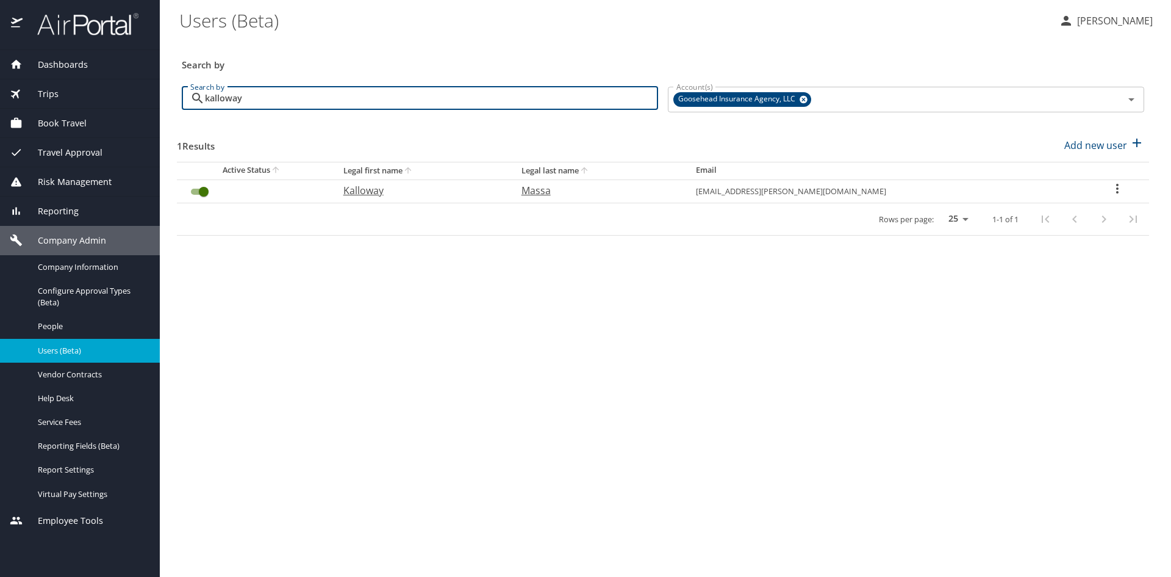
click at [708, 361] on main "Users (Beta) Mara Erickson Search by Search by kalloway Search by Account(s) Go…" at bounding box center [665, 288] width 1011 height 577
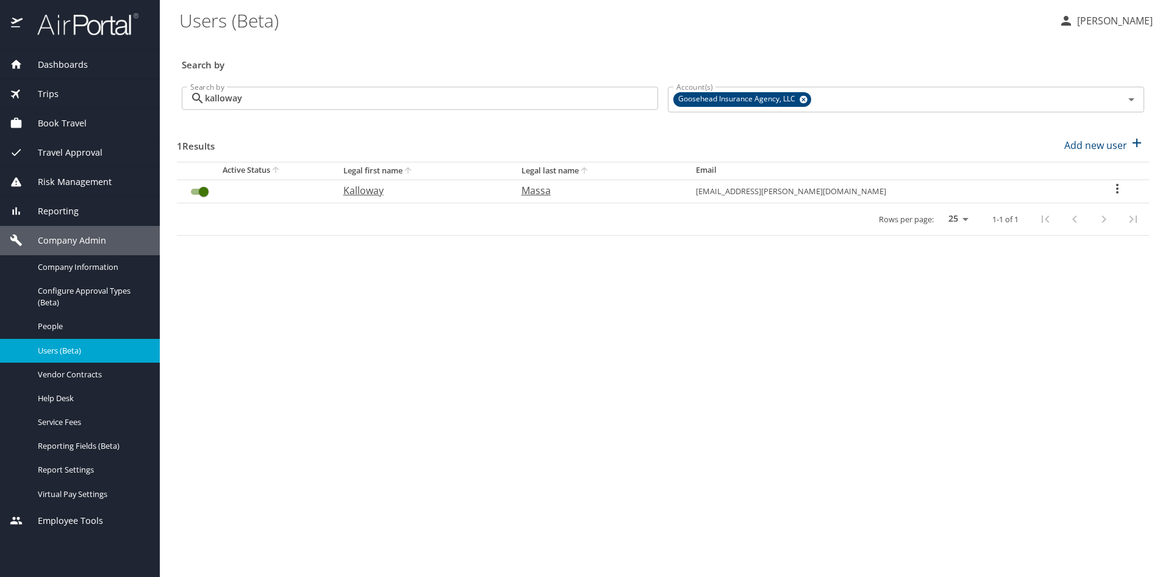
click at [696, 314] on main "Users (Beta) Mara Erickson Search by Search by kalloway Search by Account(s) Go…" at bounding box center [665, 288] width 1011 height 577
click at [930, 185] on icon "User Search Table" at bounding box center [1117, 189] width 2 height 10
click at [930, 380] on div at bounding box center [585, 288] width 1171 height 577
click at [930, 190] on icon "User Search Table" at bounding box center [1117, 188] width 15 height 15
click at [194, 192] on div at bounding box center [585, 288] width 1171 height 577
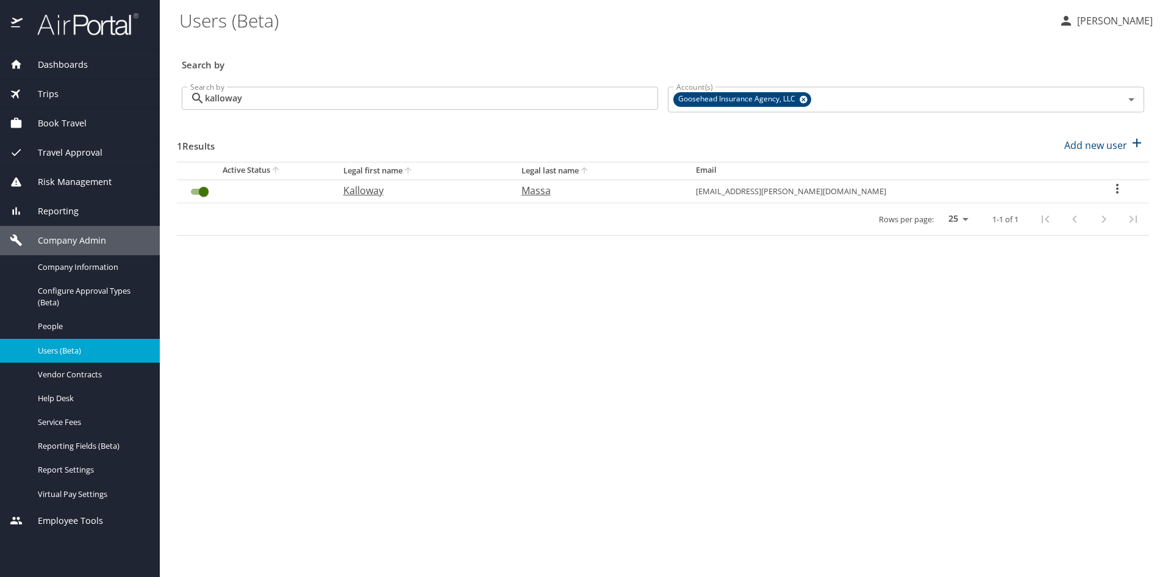
drag, startPoint x: 278, startPoint y: 314, endPoint x: 267, endPoint y: 290, distance: 26.0
click at [278, 314] on main "Users (Beta) Mara Erickson Search by Search by kalloway Search by Account(s) Go…" at bounding box center [665, 288] width 1011 height 577
click at [198, 191] on input "User Search Table" at bounding box center [204, 191] width 44 height 15
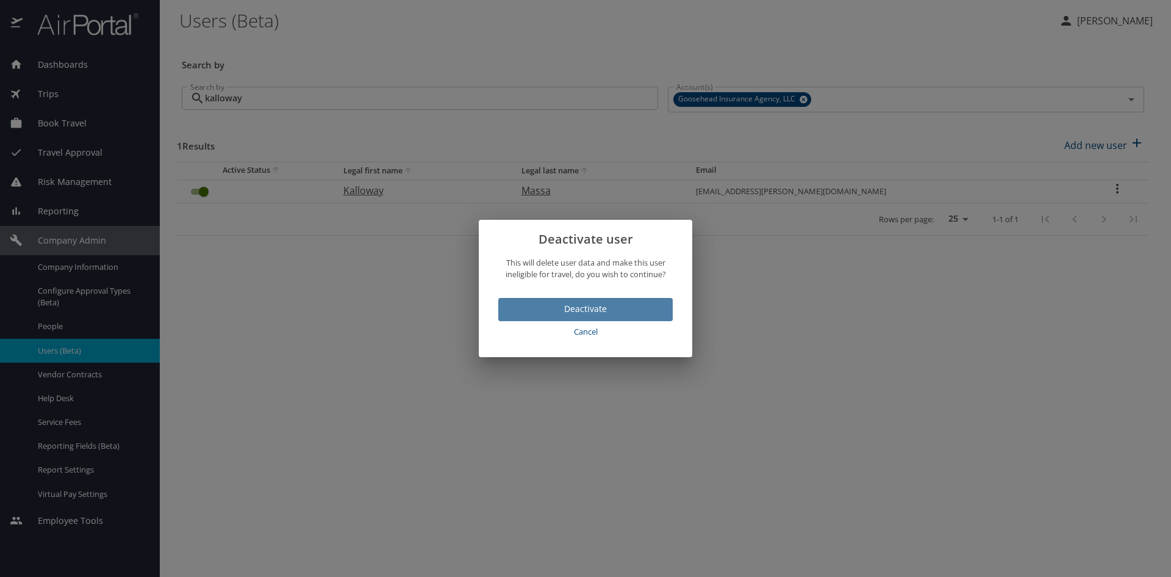
click at [555, 305] on span "Deactivate" at bounding box center [585, 308] width 155 height 15
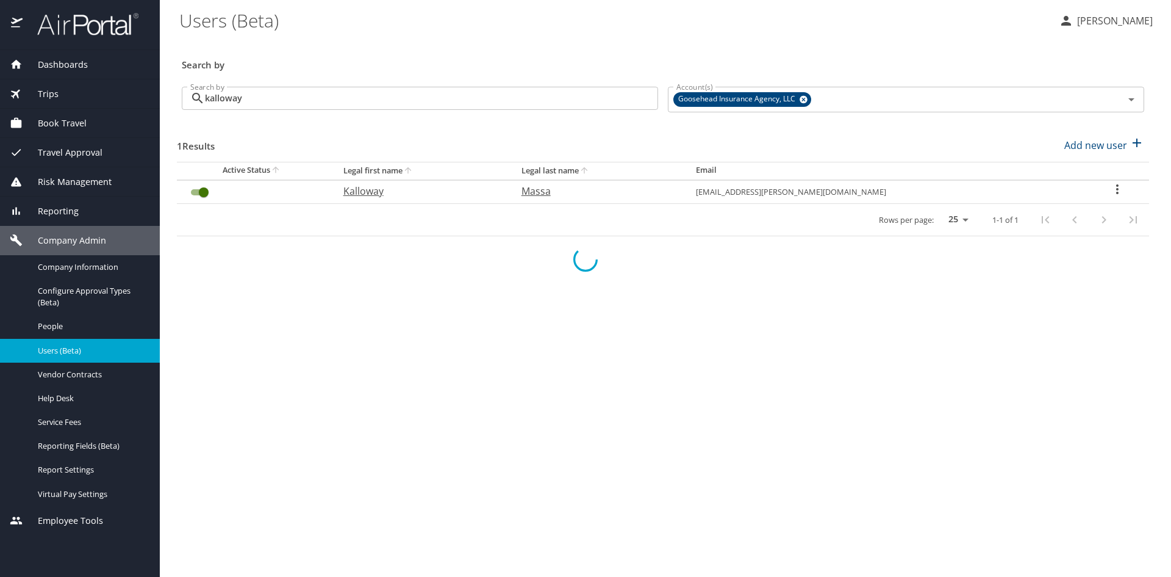
checkbox input "false"
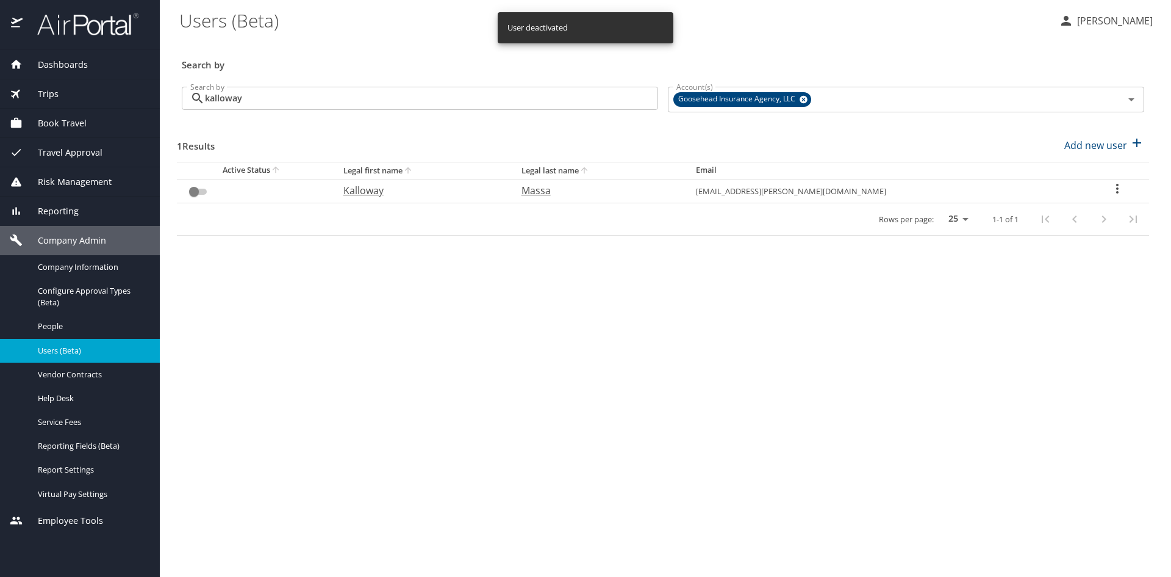
click at [347, 137] on div "1 Results Add new user" at bounding box center [663, 145] width 972 height 45
click at [54, 347] on span "Users (Beta)" at bounding box center [91, 351] width 107 height 12
click at [706, 367] on main "Users (Beta) Mara Erickson Search by Search by kalloway Search by Account(s) Go…" at bounding box center [665, 288] width 1011 height 577
click at [930, 183] on icon "User Search Table" at bounding box center [1117, 188] width 15 height 15
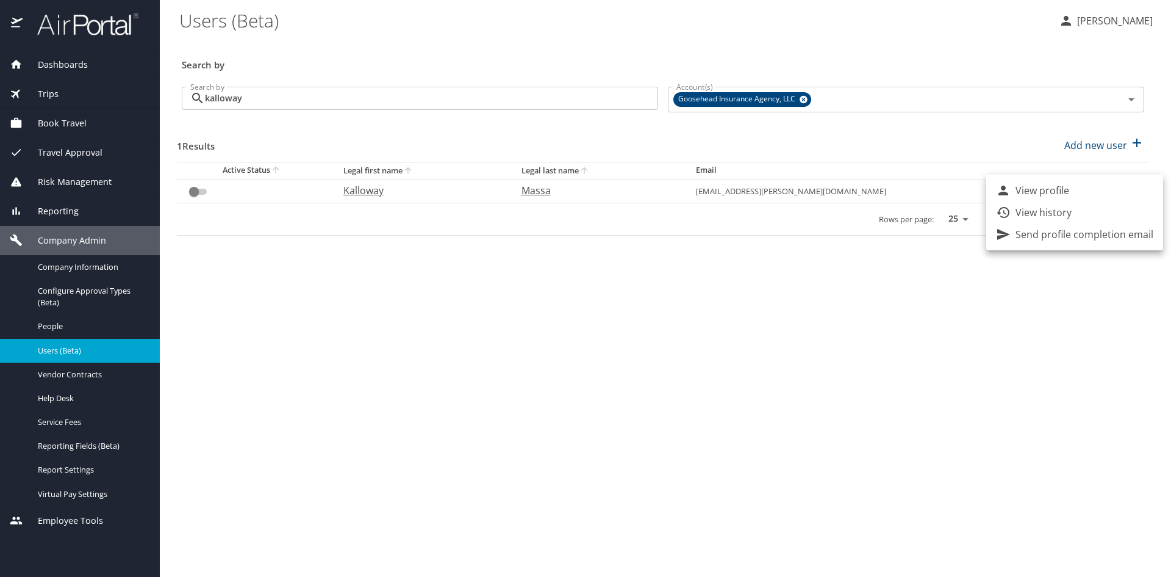
click at [846, 337] on div at bounding box center [585, 288] width 1171 height 577
drag, startPoint x: 61, startPoint y: 356, endPoint x: 187, endPoint y: 339, distance: 126.9
click at [61, 356] on div "Users (Beta)" at bounding box center [80, 350] width 140 height 14
click at [439, 330] on main "Users (Beta) Mara Erickson Search by Search by kalloway Search by Account(s) Go…" at bounding box center [665, 288] width 1011 height 577
click at [62, 178] on span "Risk Management" at bounding box center [67, 181] width 89 height 13
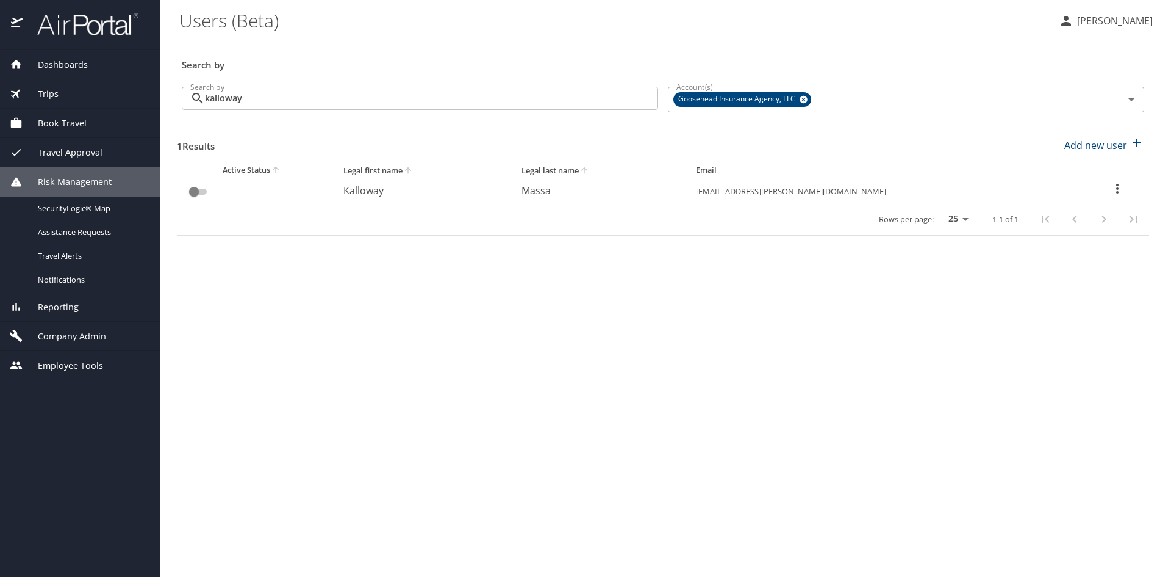
click at [66, 158] on span "Travel Approval" at bounding box center [63, 152] width 80 height 13
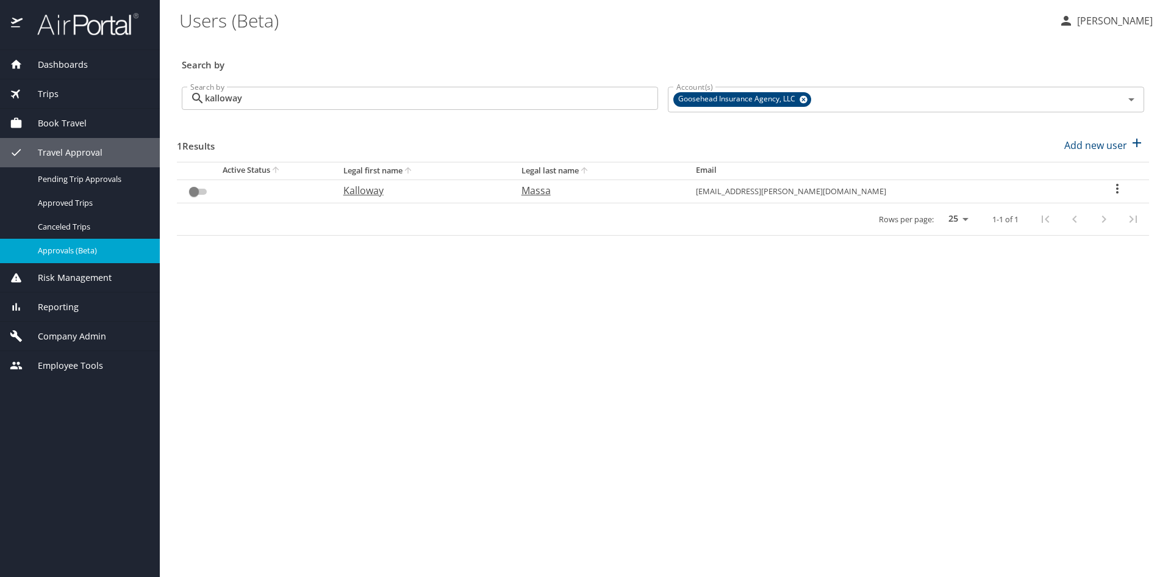
click at [54, 249] on span "Approvals (Beta)" at bounding box center [91, 251] width 107 height 12
